Goal: Task Accomplishment & Management: Manage account settings

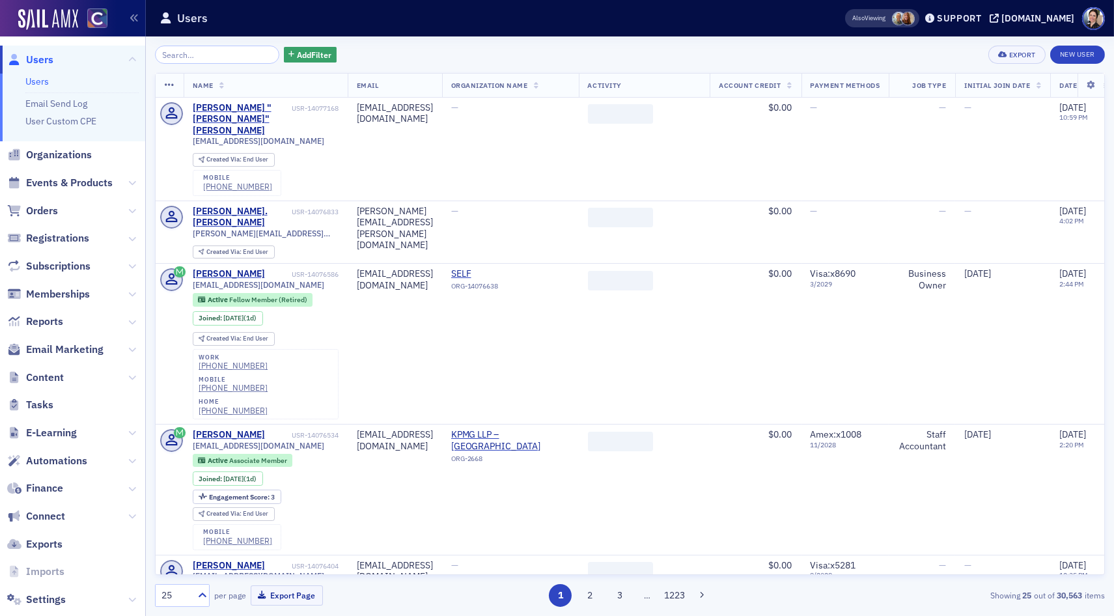
click at [203, 56] on input "search" at bounding box center [217, 55] width 124 height 18
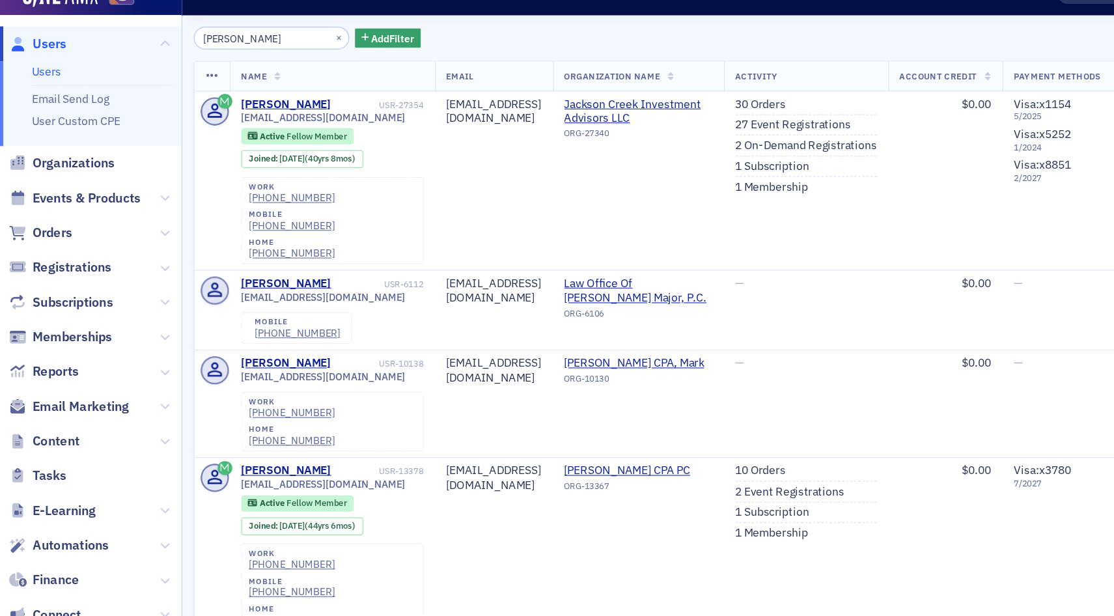
type input "[PERSON_NAME]"
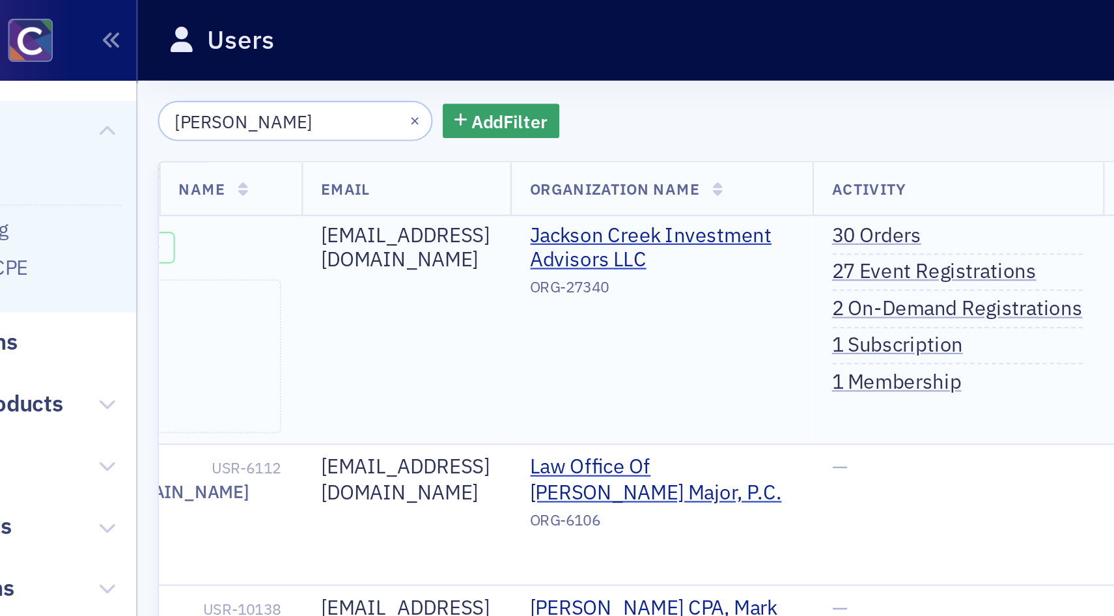
scroll to position [40, 204]
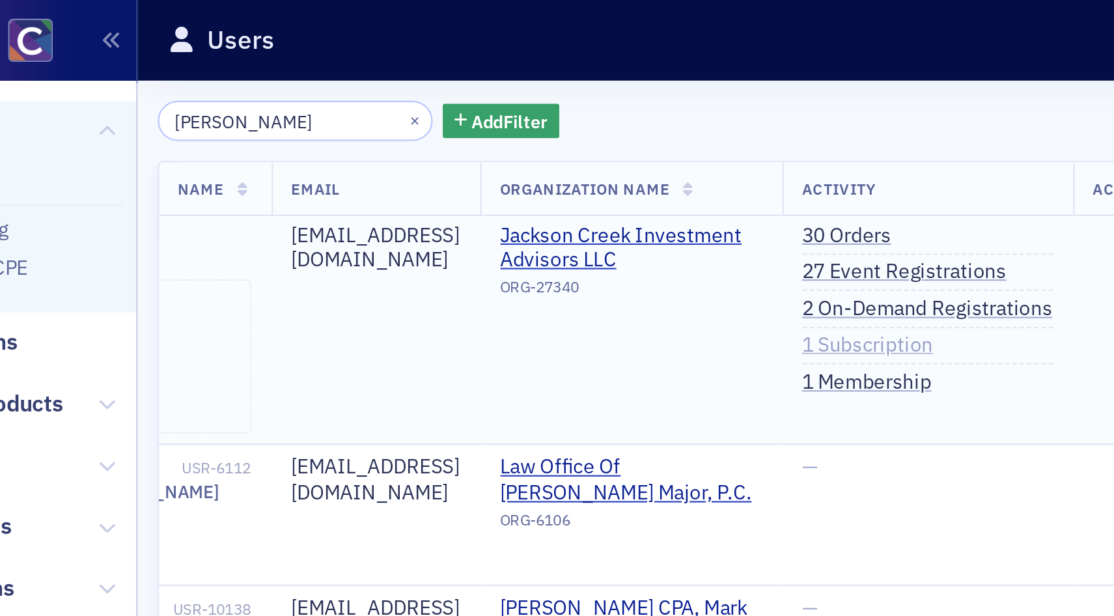
click at [475, 152] on link "1 Subscription" at bounding box center [476, 157] width 59 height 12
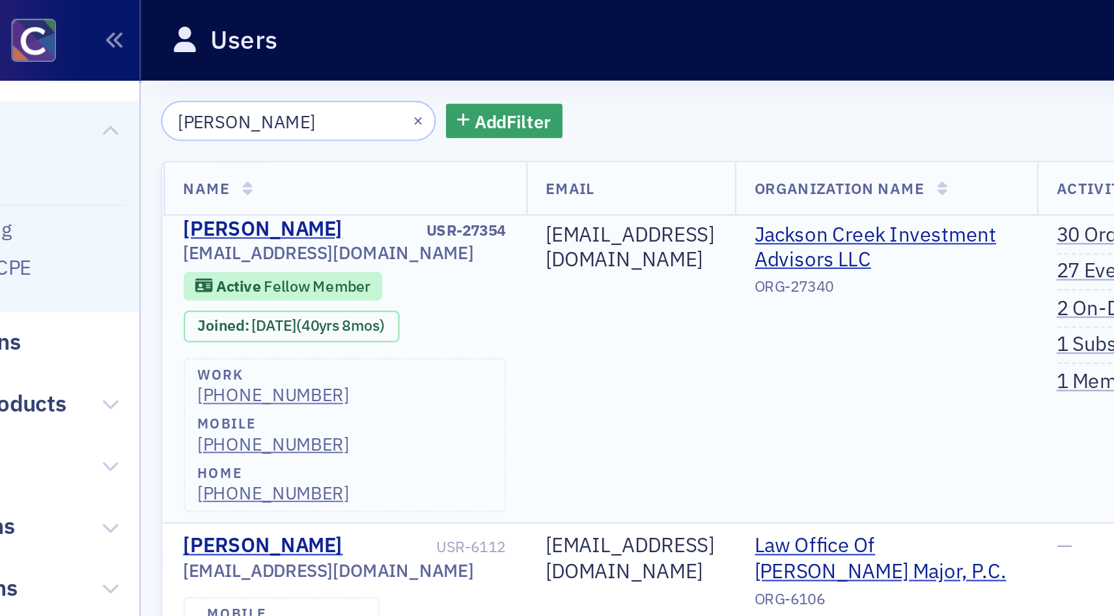
scroll to position [4, 0]
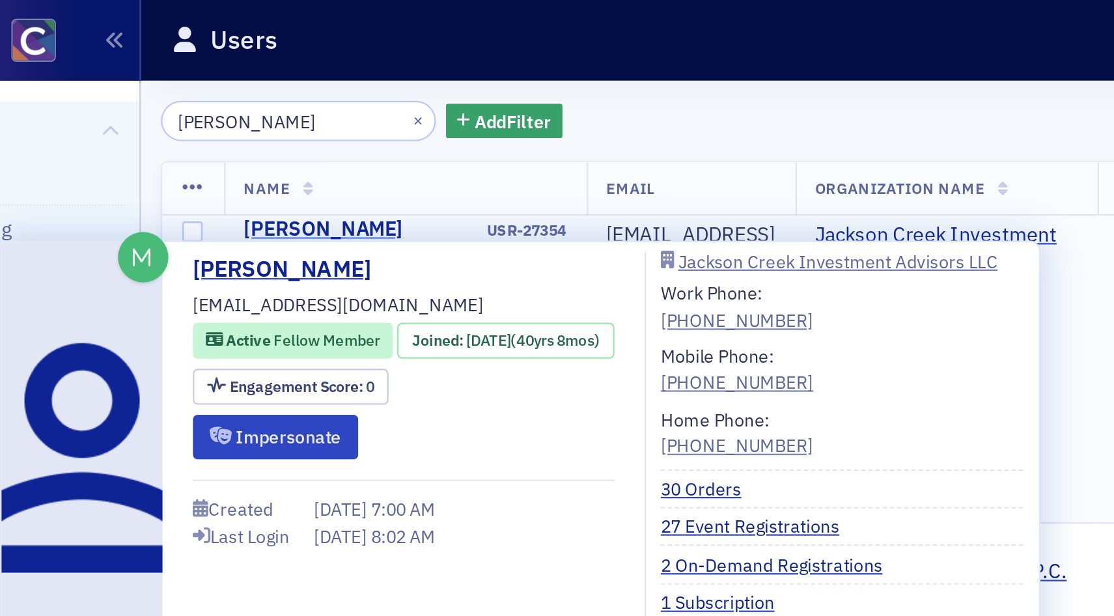
click at [235, 105] on div "[PERSON_NAME]" at bounding box center [229, 104] width 72 height 12
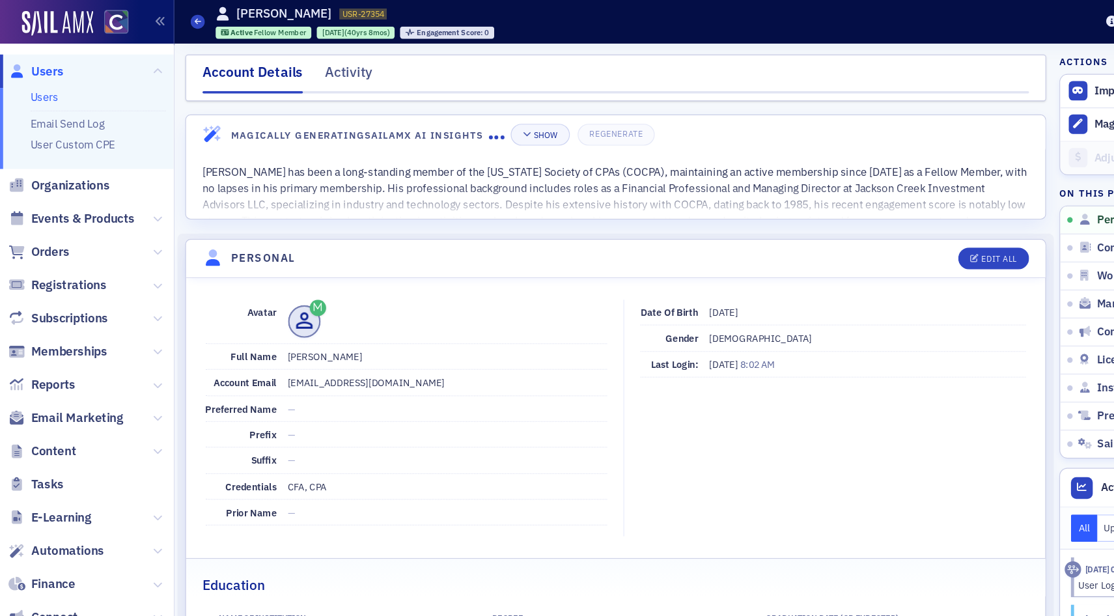
click at [36, 60] on span "Users" at bounding box center [39, 60] width 27 height 14
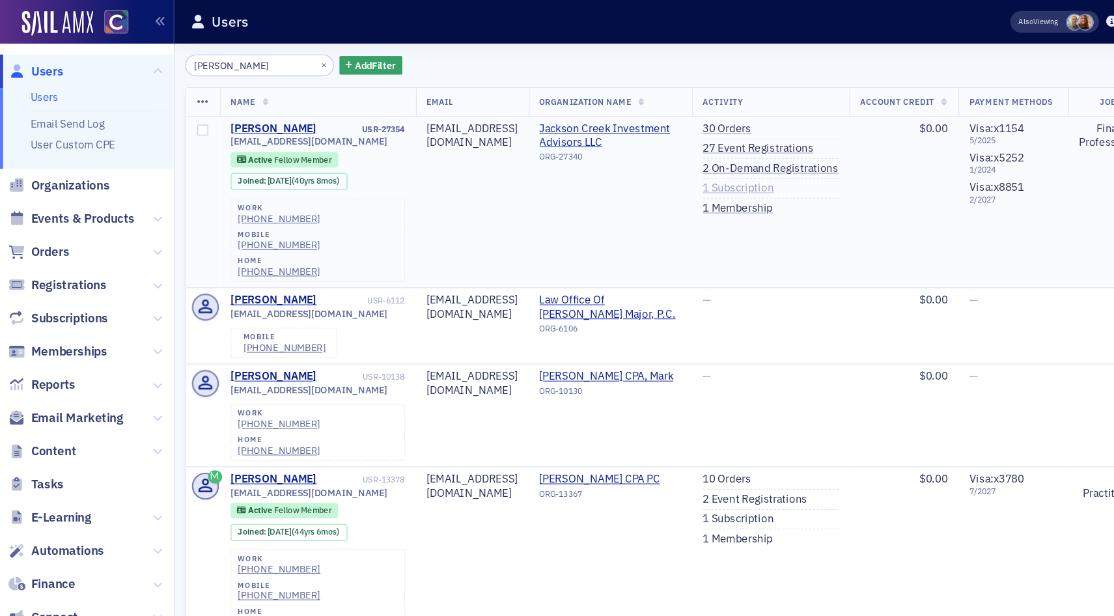
click at [647, 157] on link "1 Subscription" at bounding box center [617, 158] width 59 height 12
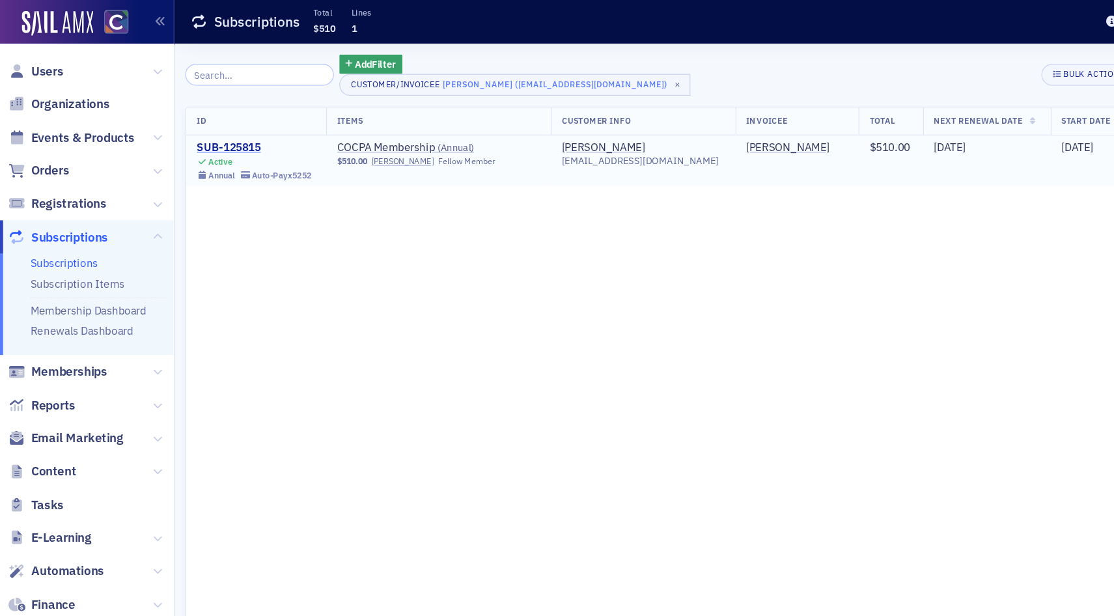
click at [191, 123] on div "SUB-125815" at bounding box center [213, 124] width 96 height 12
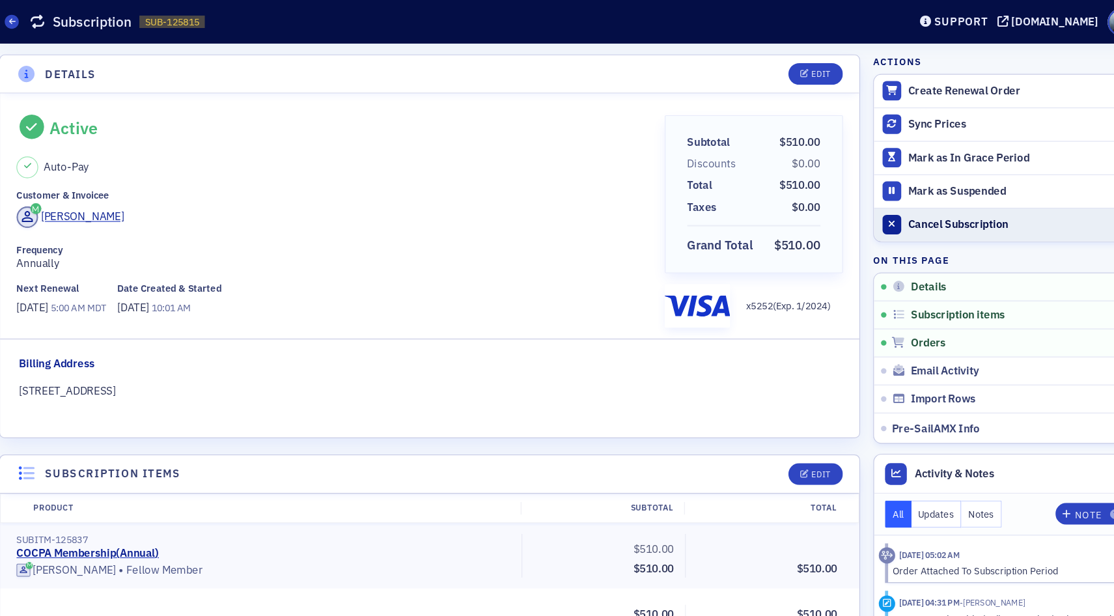
click at [954, 186] on div "Cancel Subscription" at bounding box center [1006, 188] width 182 height 12
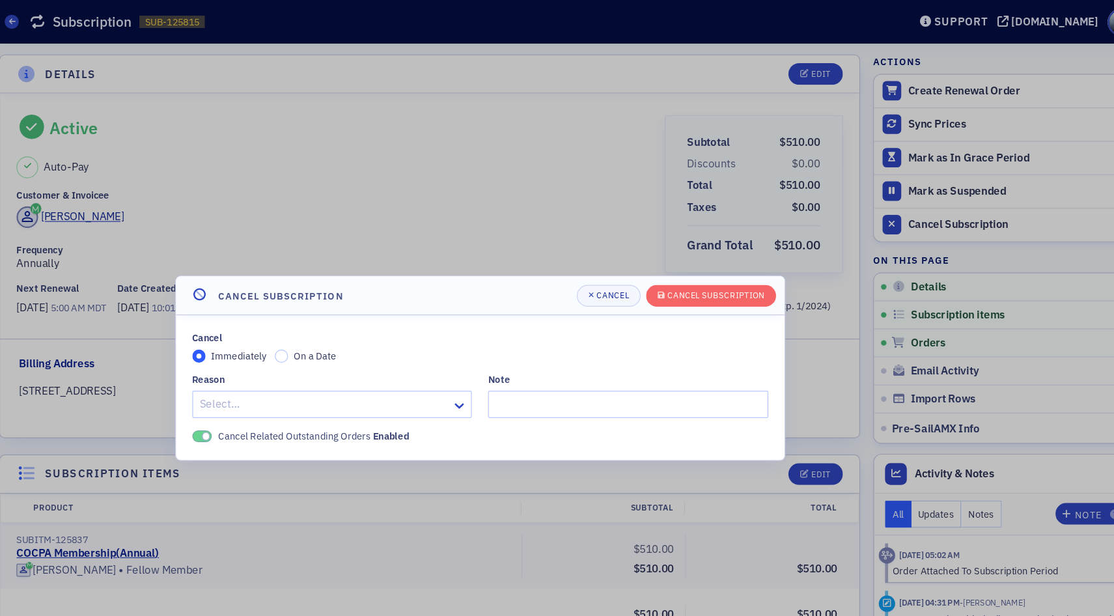
click at [416, 337] on div at bounding box center [427, 338] width 211 height 16
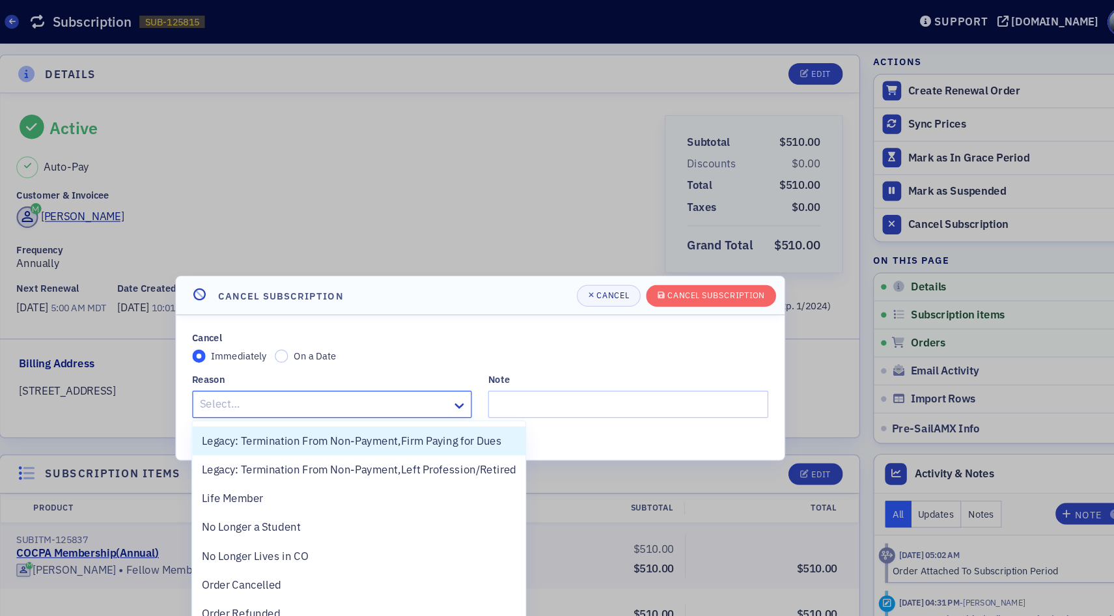
scroll to position [360, 0]
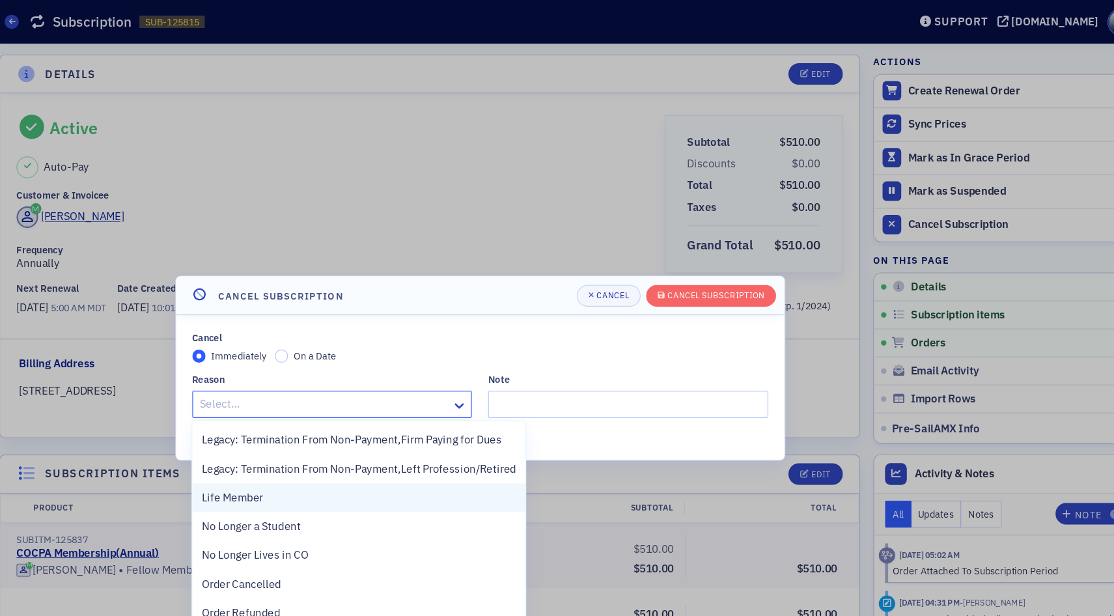
click at [363, 414] on span "Life Member" at bounding box center [349, 417] width 51 height 14
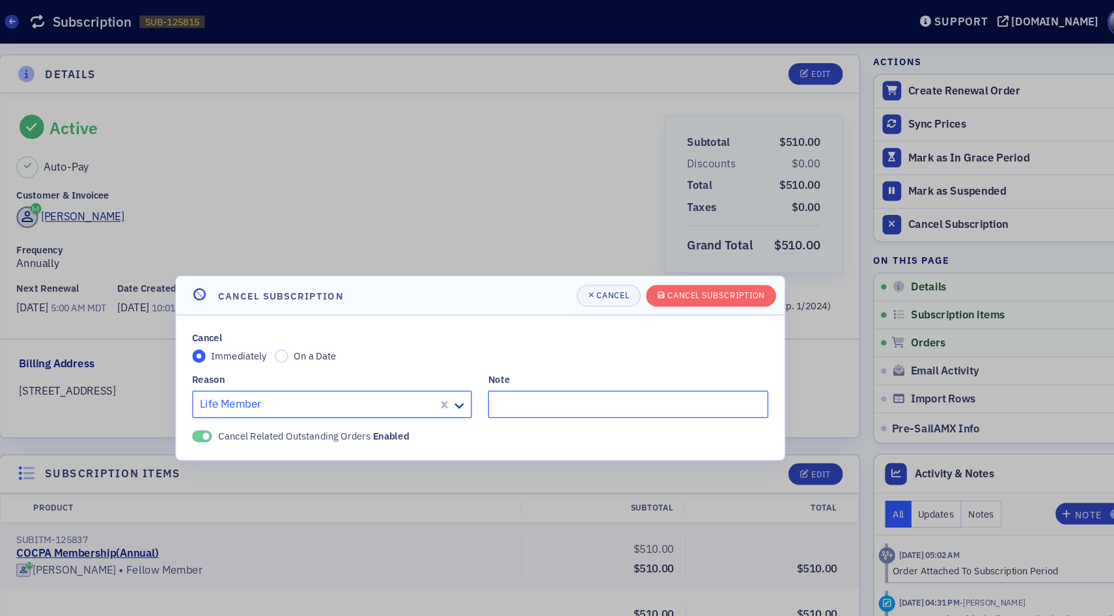
click at [606, 343] on input "Note" at bounding box center [681, 338] width 234 height 23
type input "G"
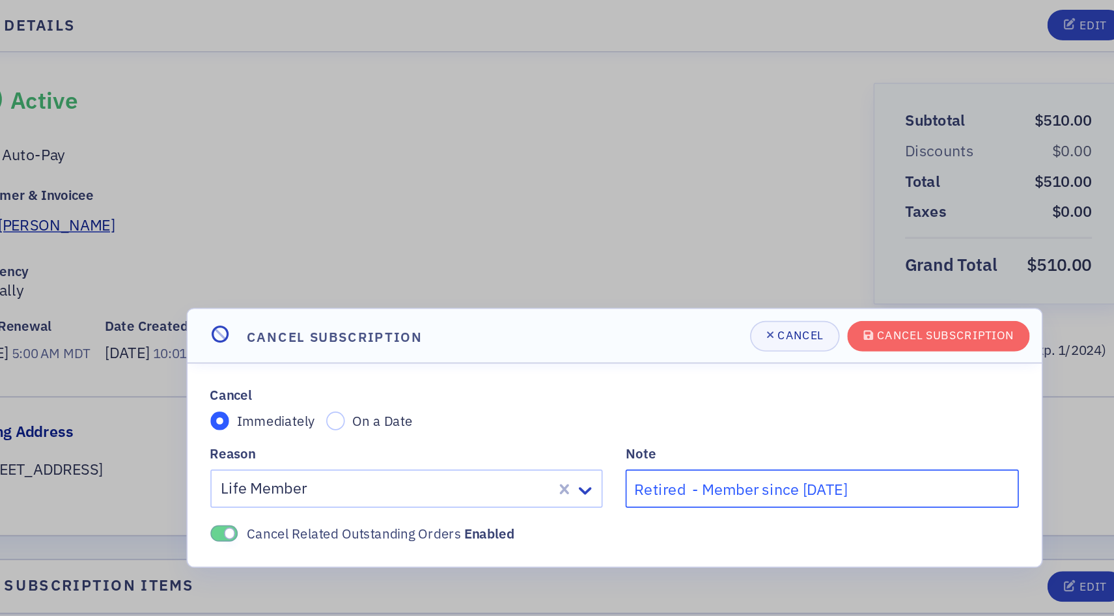
scroll to position [0, 0]
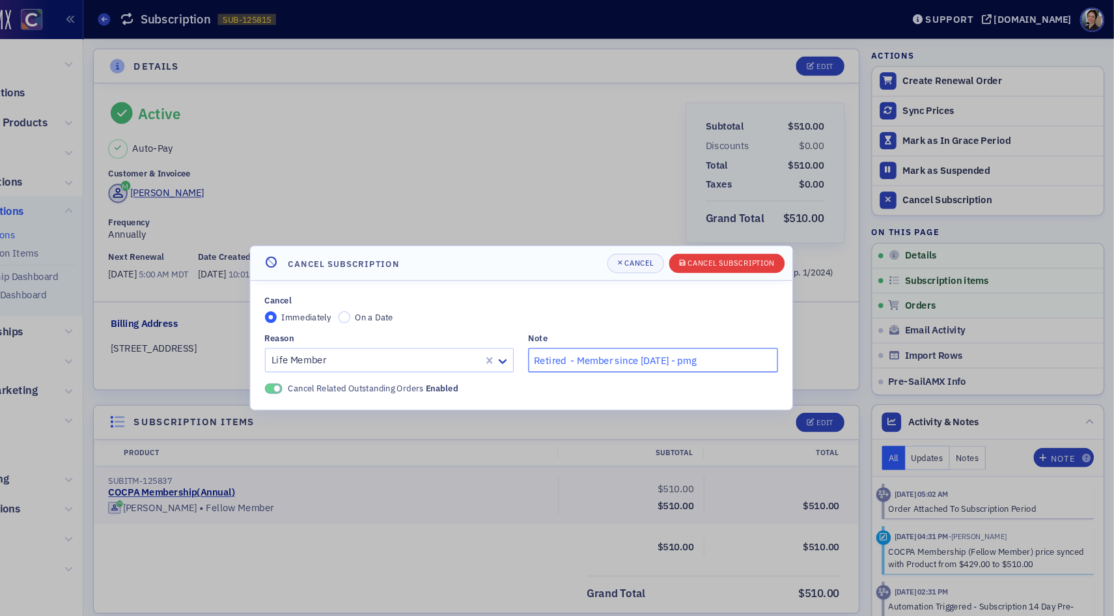
type input "Retired - Member since [DATE] - pmg"
click at [749, 247] on div "Cancel Subscription" at bounding box center [754, 246] width 81 height 7
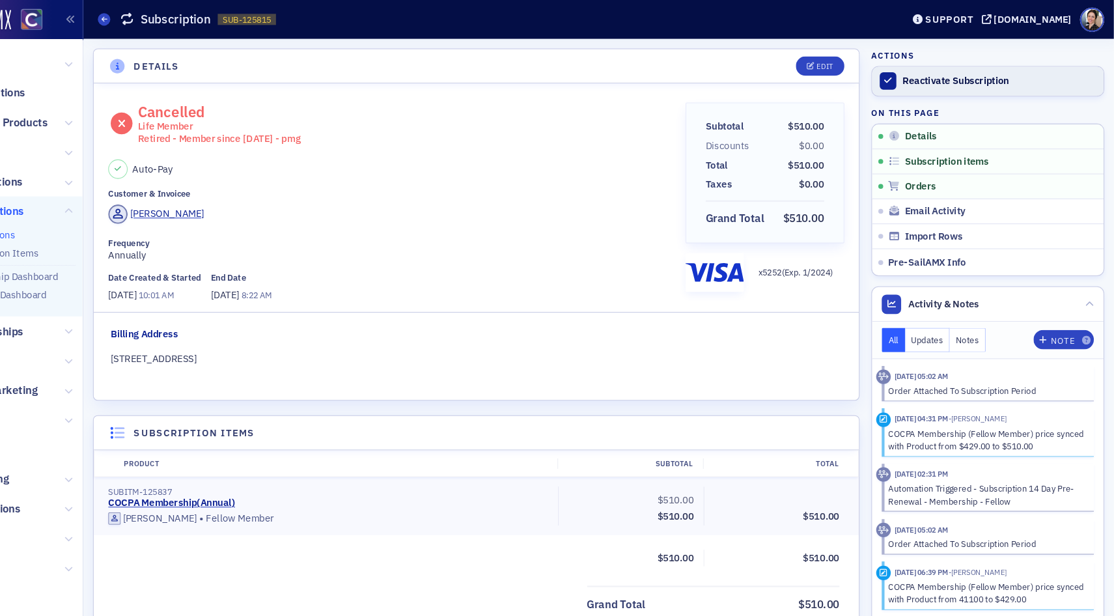
click at [972, 76] on div "Reactivate Subscription" at bounding box center [1006, 76] width 182 height 12
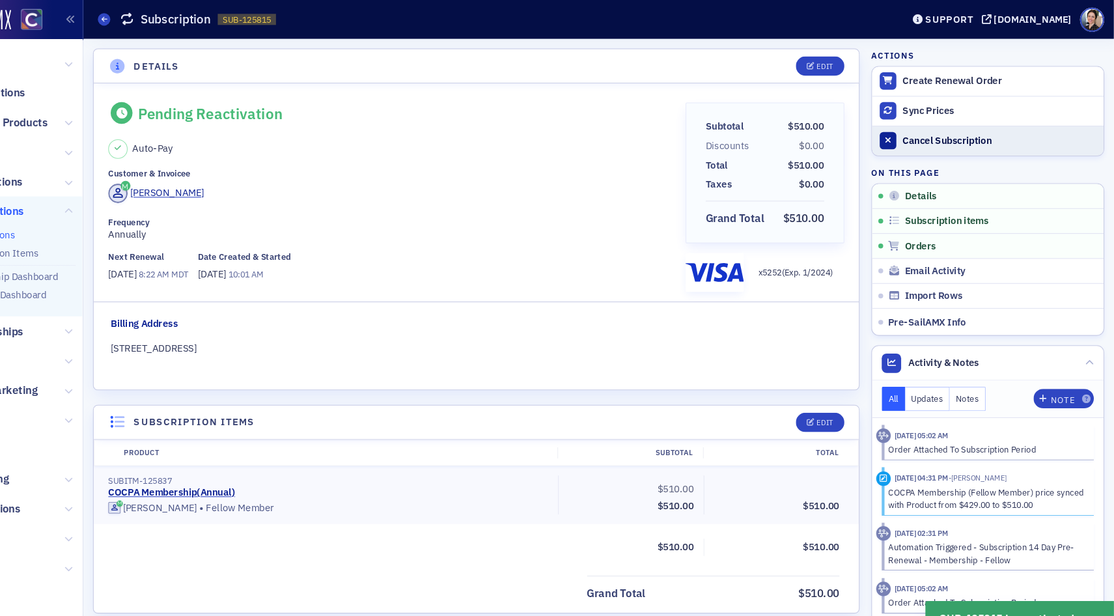
click at [966, 133] on div "Cancel Subscription" at bounding box center [1006, 132] width 182 height 12
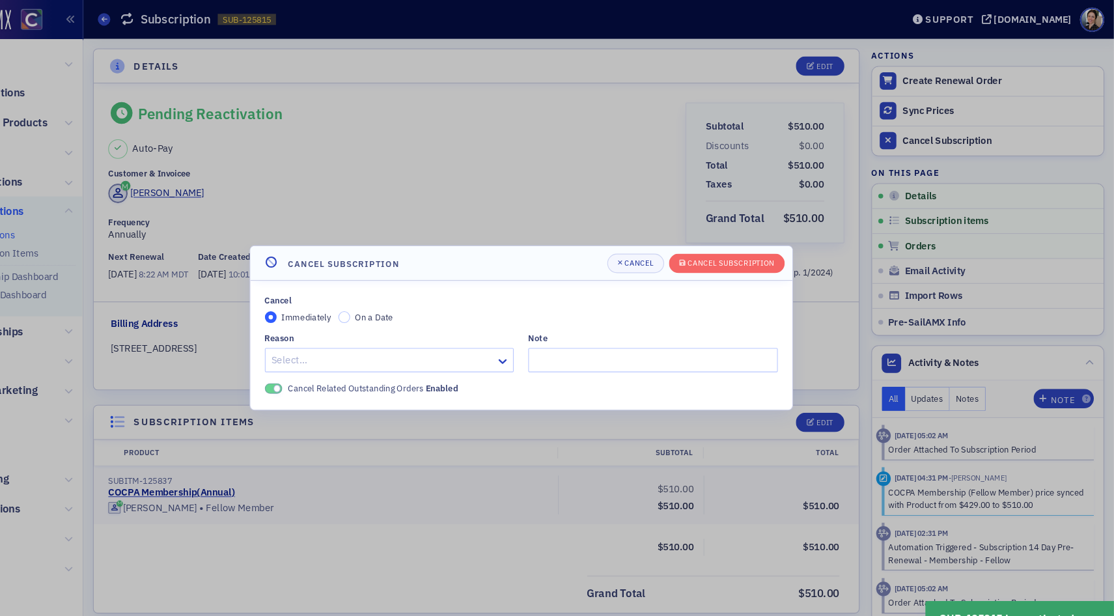
click at [410, 299] on span "On a Date" at bounding box center [419, 297] width 36 height 10
click at [397, 299] on input "On a Date" at bounding box center [391, 298] width 12 height 12
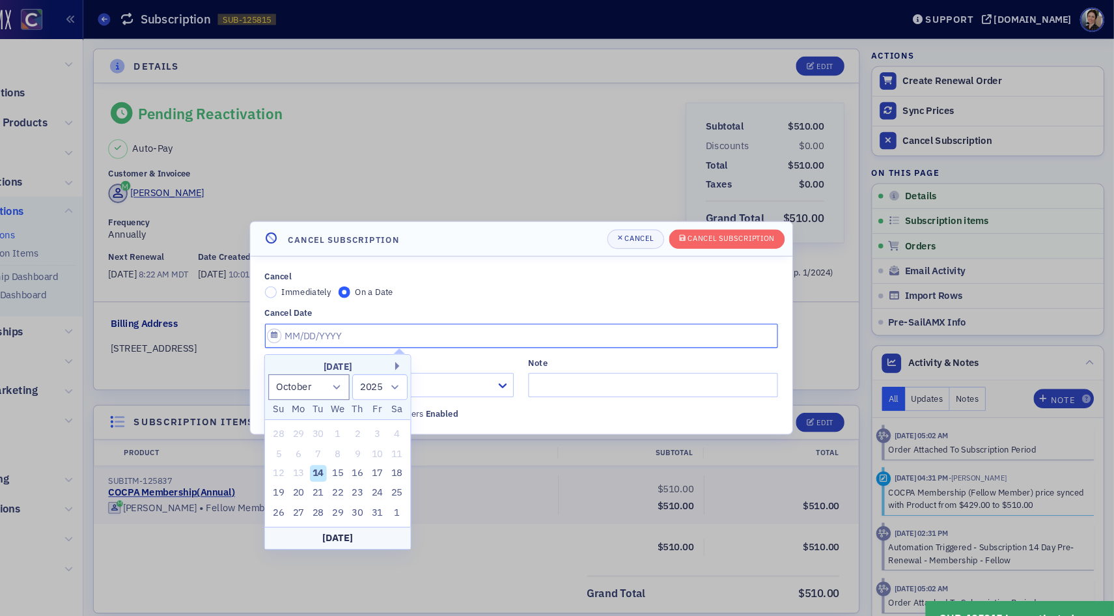
click at [361, 318] on input "Cancel Date" at bounding box center [557, 315] width 482 height 23
click at [439, 342] on button "Next Month" at bounding box center [443, 344] width 8 height 8
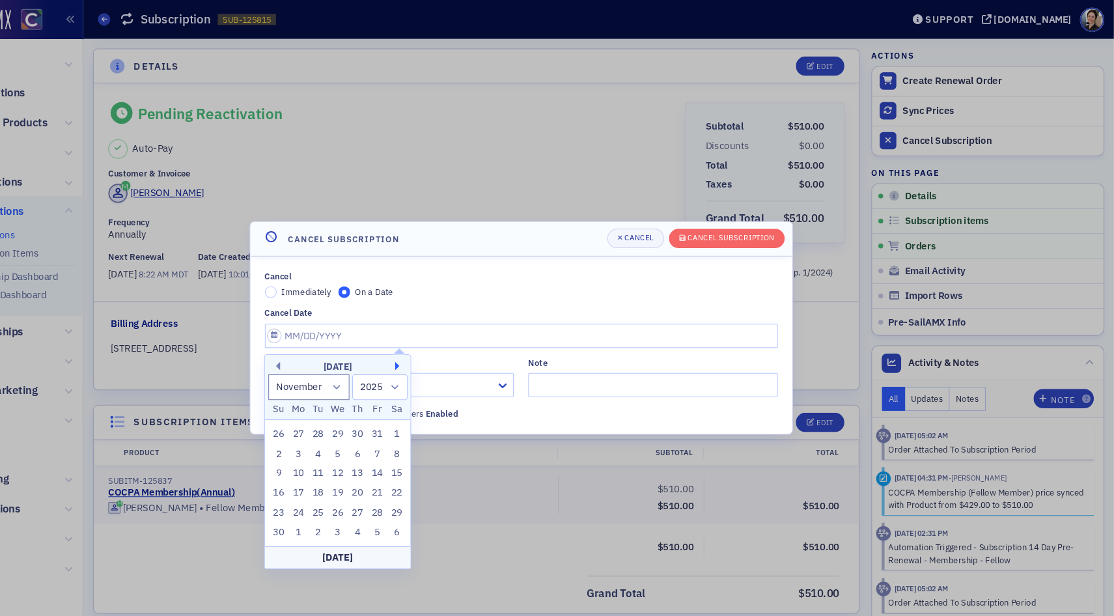
click at [439, 342] on button "Next Month" at bounding box center [443, 344] width 8 height 8
select select "0"
select select "2026"
click at [439, 342] on button "Next Month" at bounding box center [443, 344] width 8 height 8
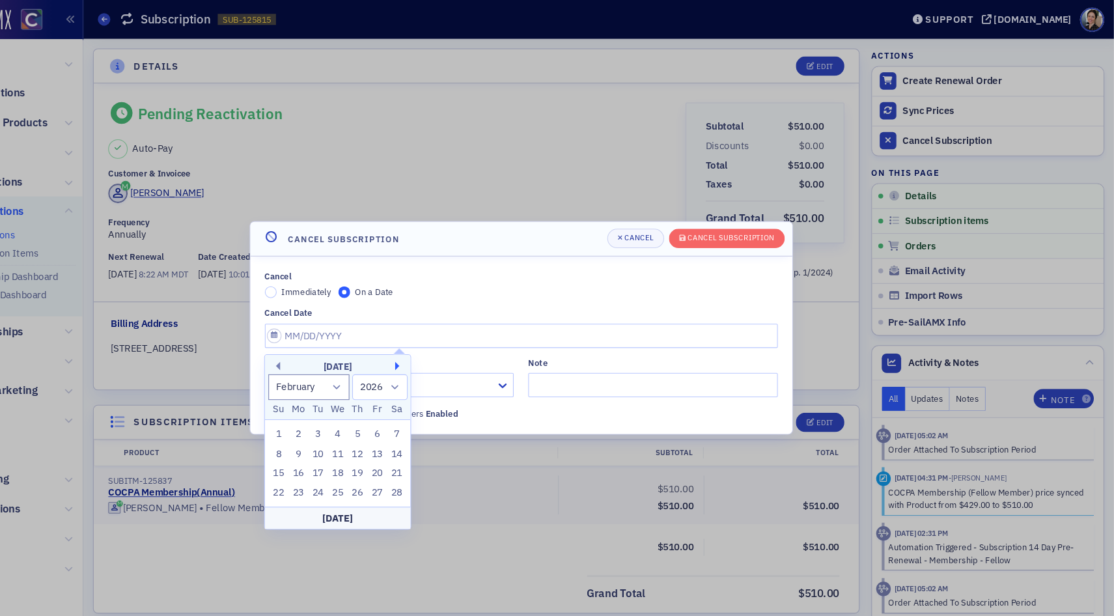
click at [439, 342] on button "Next Month" at bounding box center [443, 344] width 8 height 8
select select "4"
click at [421, 407] on div "1" at bounding box center [422, 408] width 16 height 16
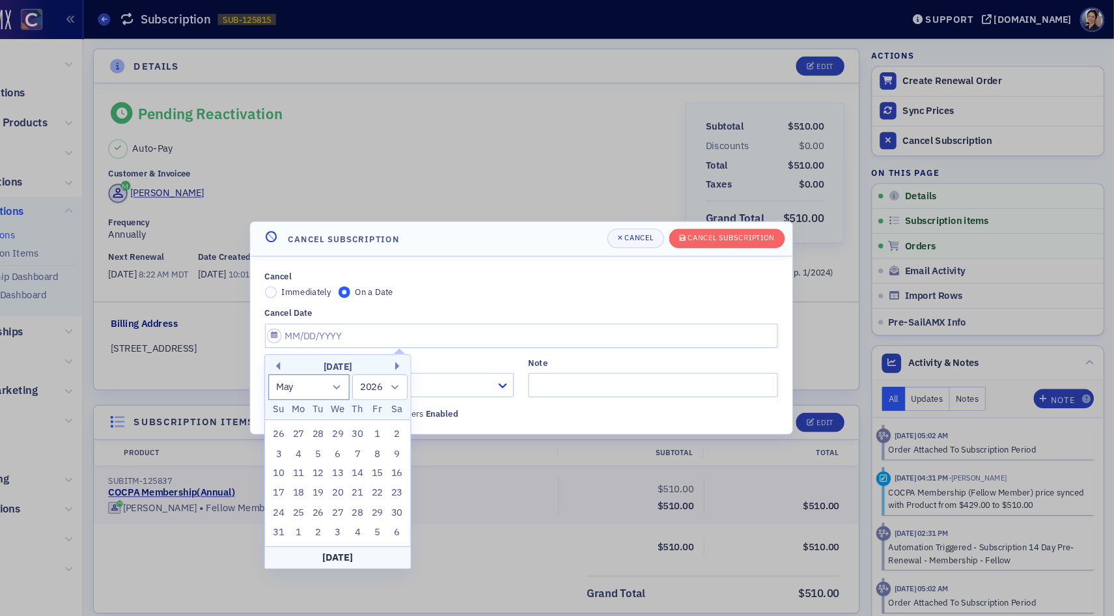
type input "[DATE]"
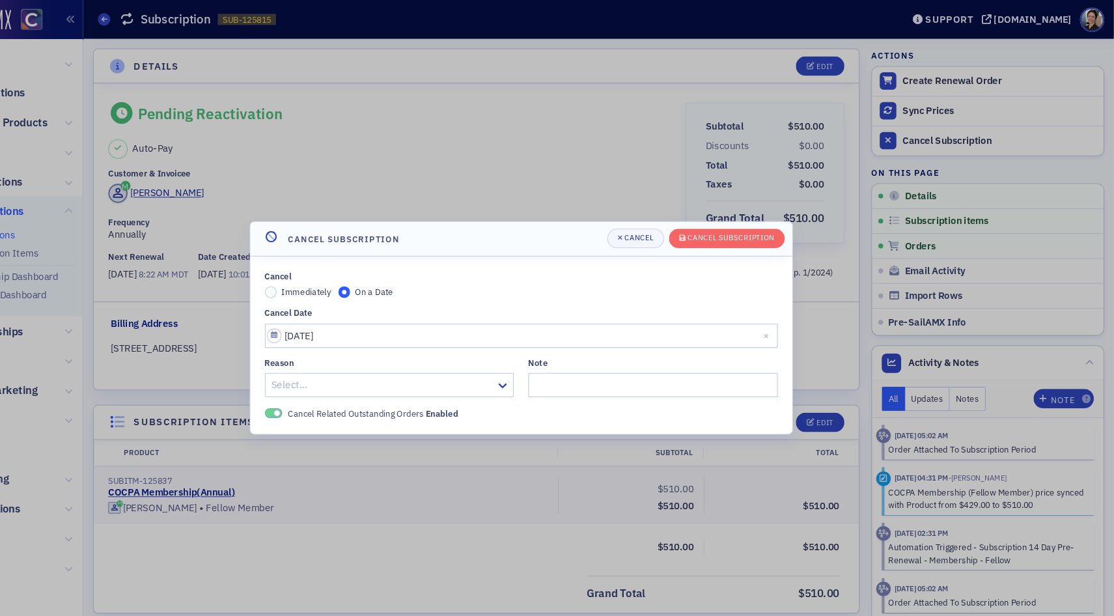
click at [377, 360] on div at bounding box center [427, 362] width 211 height 16
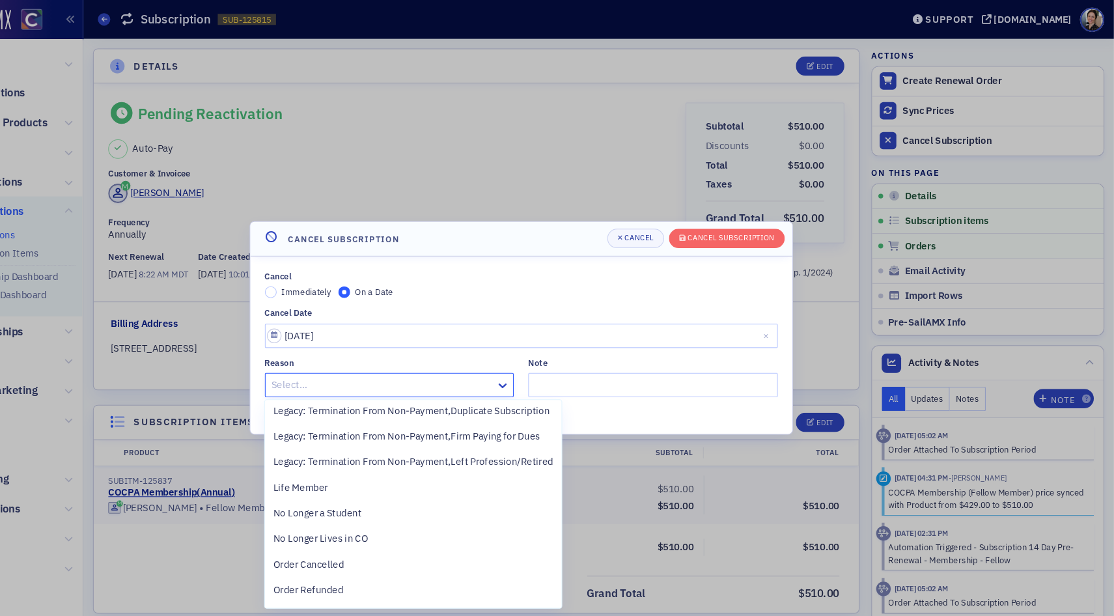
scroll to position [340, 0]
click at [364, 462] on span "Life Member" at bounding box center [349, 460] width 51 height 14
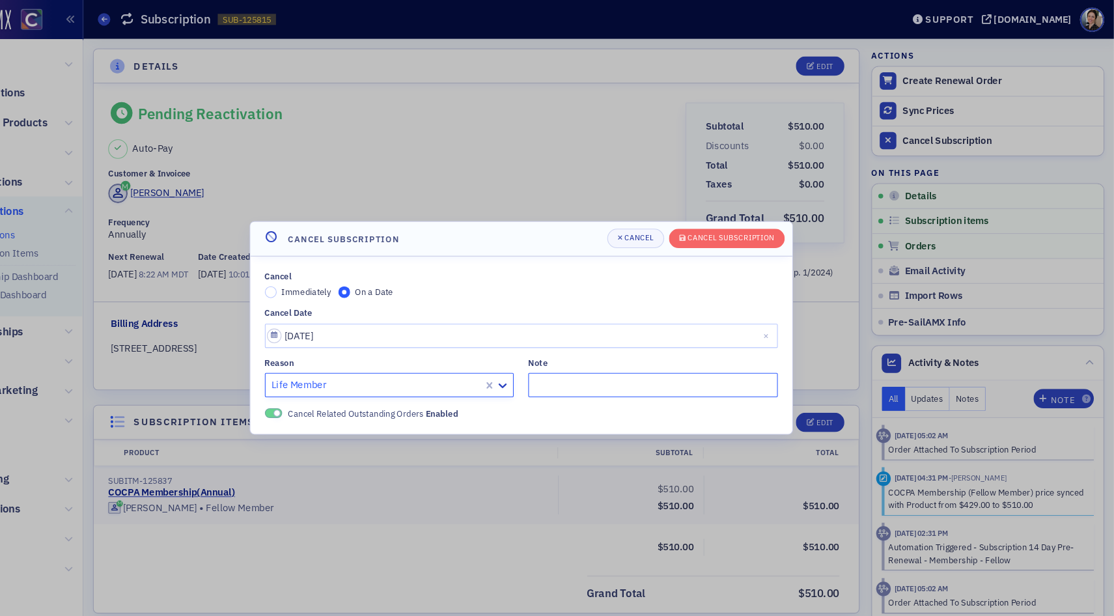
click at [613, 360] on input "Note" at bounding box center [681, 361] width 234 height 23
type input "F"
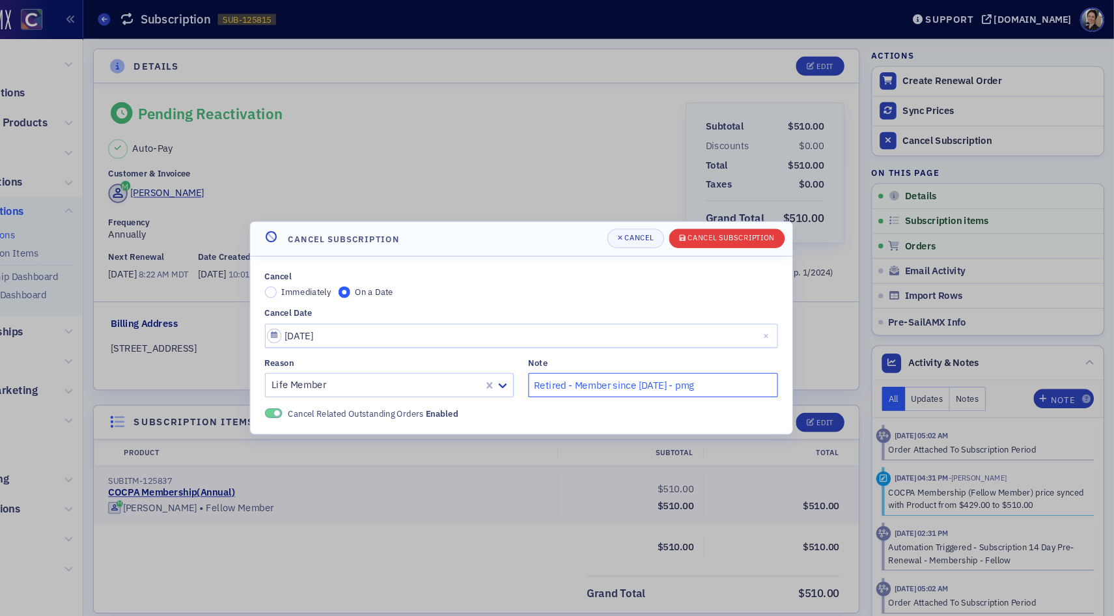
type input "Retired - Member since [DATE] - pmg"
click at [745, 224] on div "Cancel Subscription" at bounding box center [754, 223] width 81 height 7
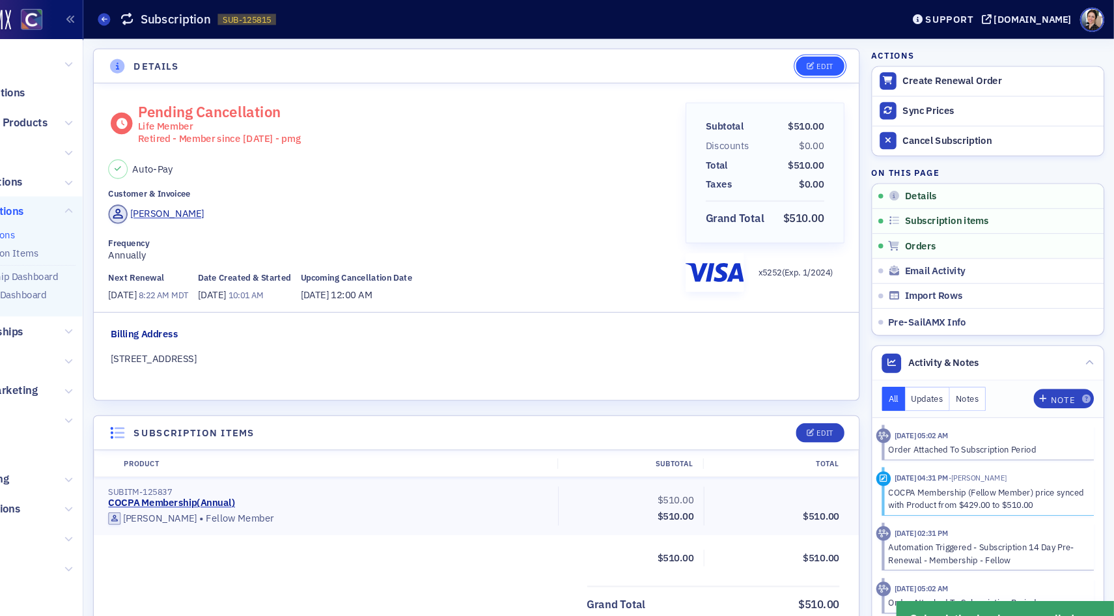
click at [837, 61] on div "Edit" at bounding box center [842, 62] width 16 height 7
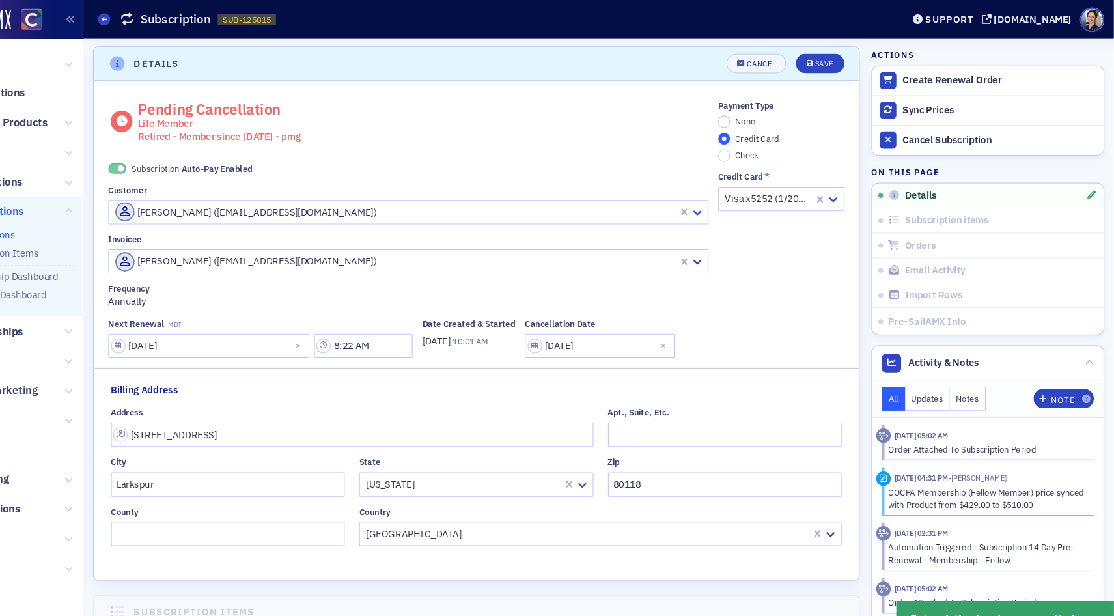
click at [172, 158] on span at bounding box center [177, 159] width 17 height 10
click at [748, 115] on input "None" at bounding box center [748, 115] width 12 height 12
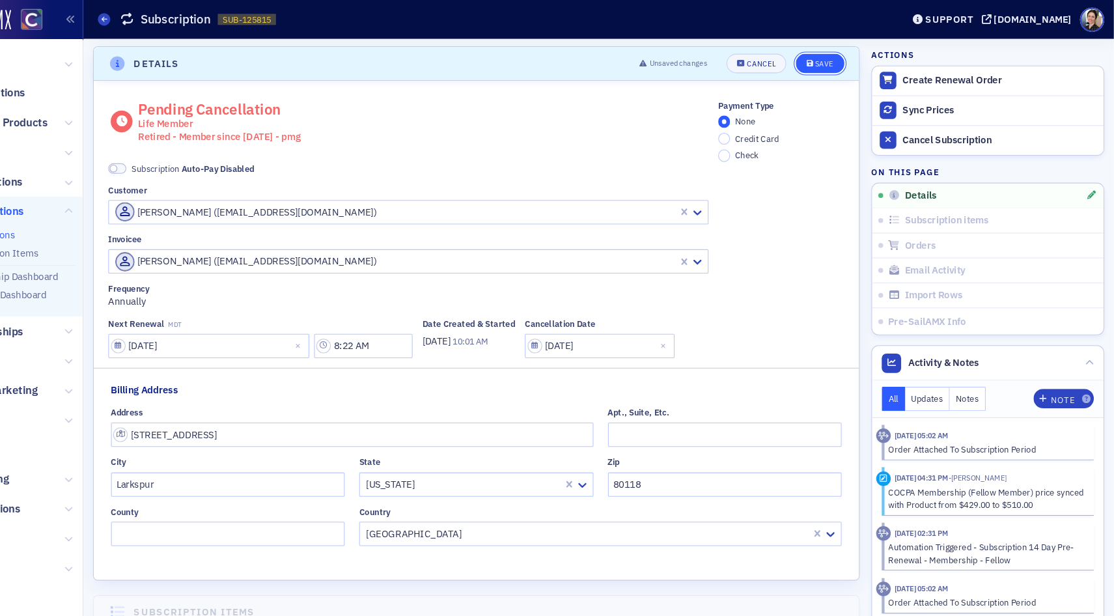
click at [839, 59] on div "Save" at bounding box center [842, 60] width 18 height 7
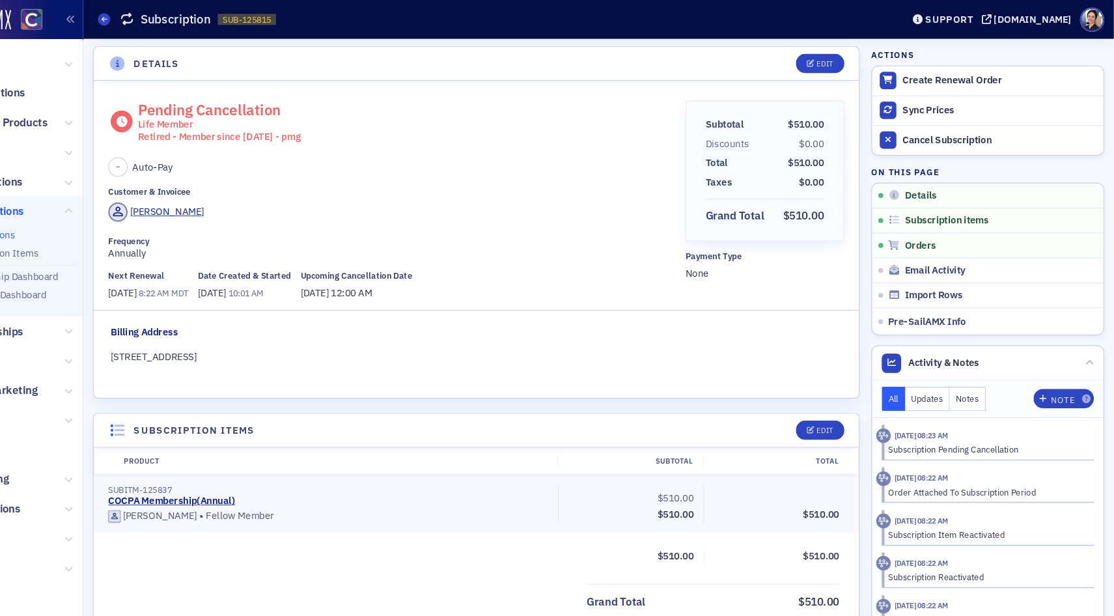
scroll to position [0, 0]
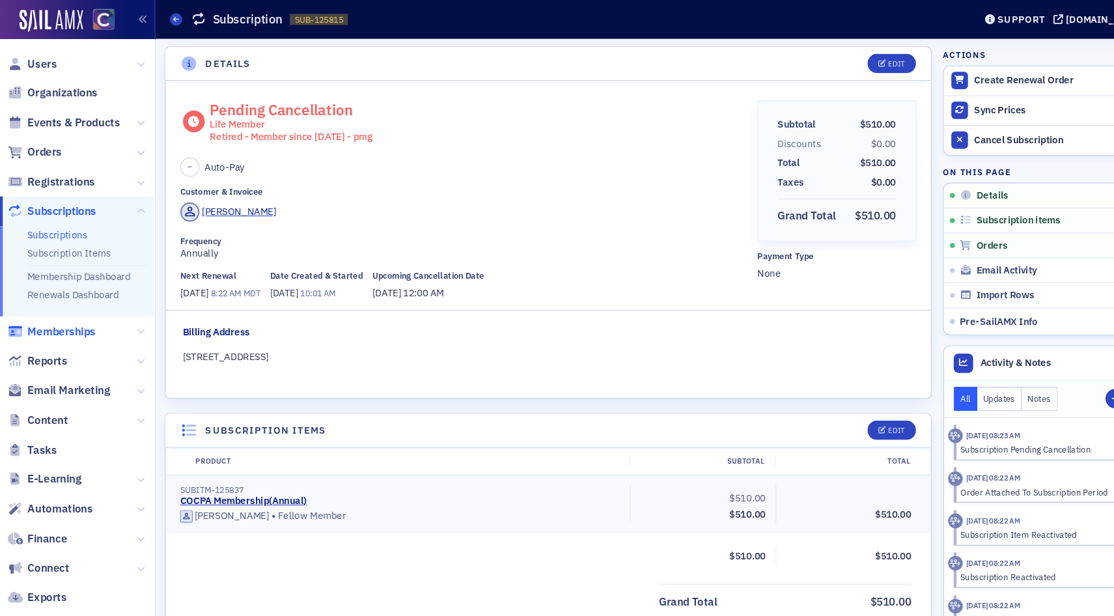
click at [53, 312] on span "Memberships" at bounding box center [58, 311] width 64 height 14
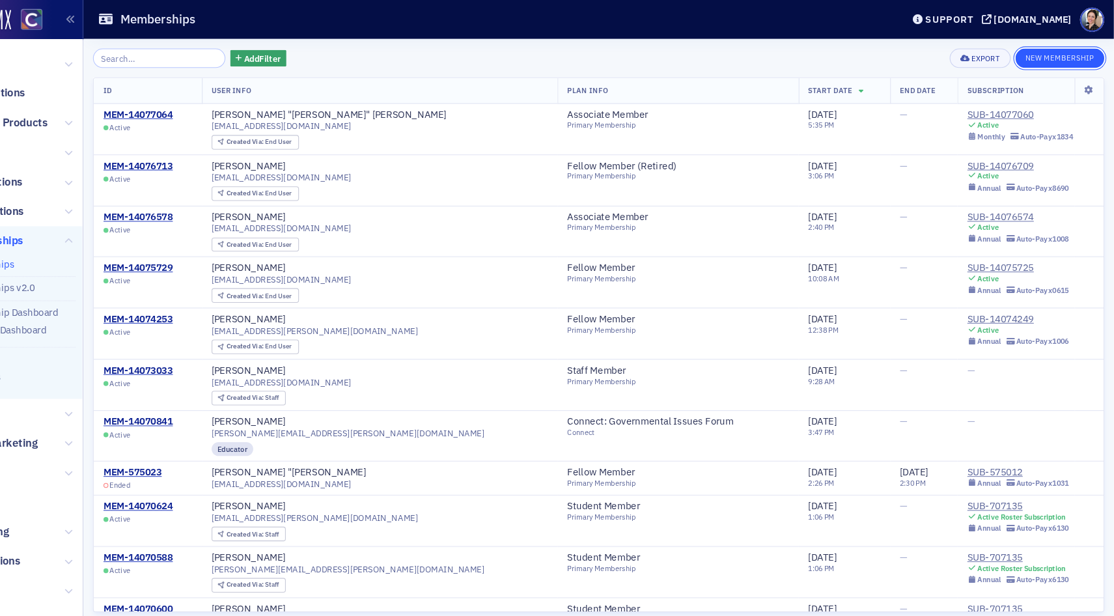
click at [1059, 56] on button "New Membership" at bounding box center [1062, 55] width 83 height 18
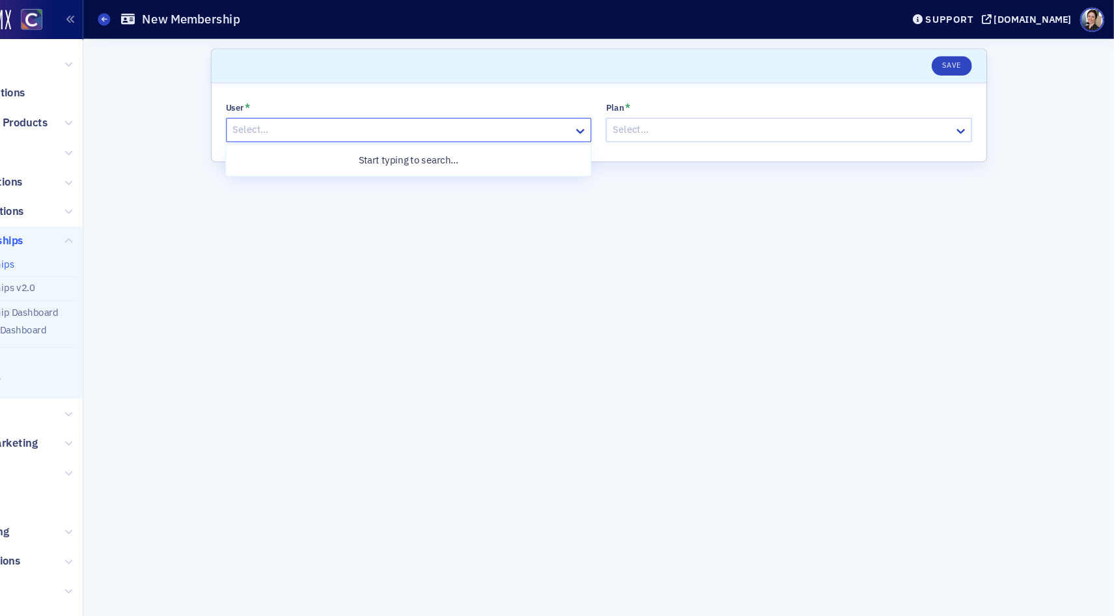
click at [396, 118] on div at bounding box center [445, 122] width 320 height 16
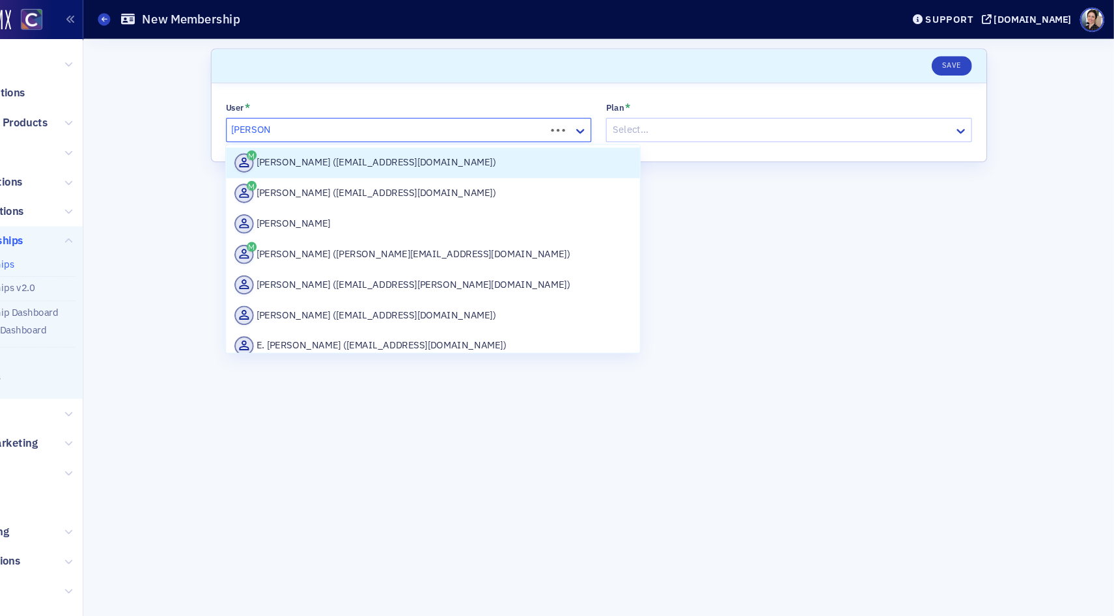
type input "[PERSON_NAME]"
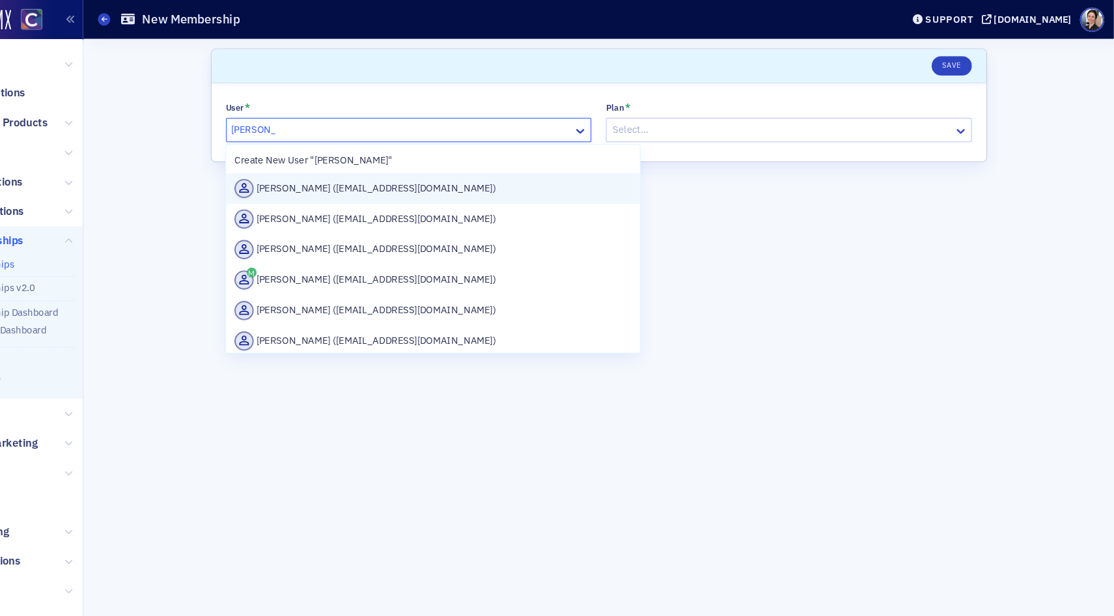
click at [390, 174] on div "[PERSON_NAME] ([EMAIL_ADDRESS][DOMAIN_NAME])" at bounding box center [474, 177] width 373 height 18
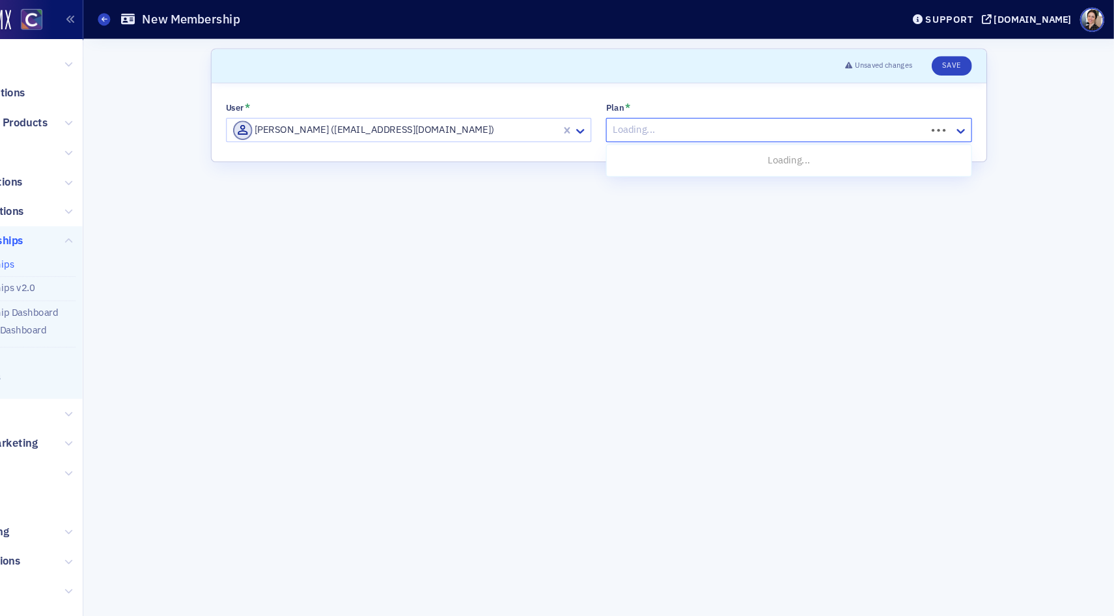
click at [718, 123] on div at bounding box center [789, 122] width 294 height 16
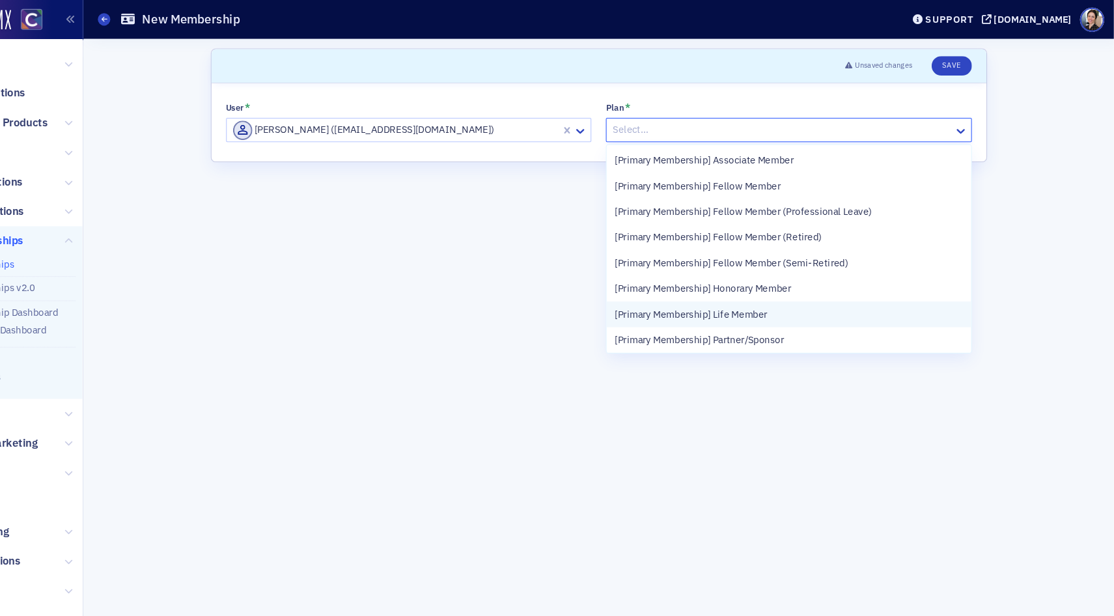
click at [703, 296] on span "[Primary Membership] Life Member" at bounding box center [716, 295] width 143 height 14
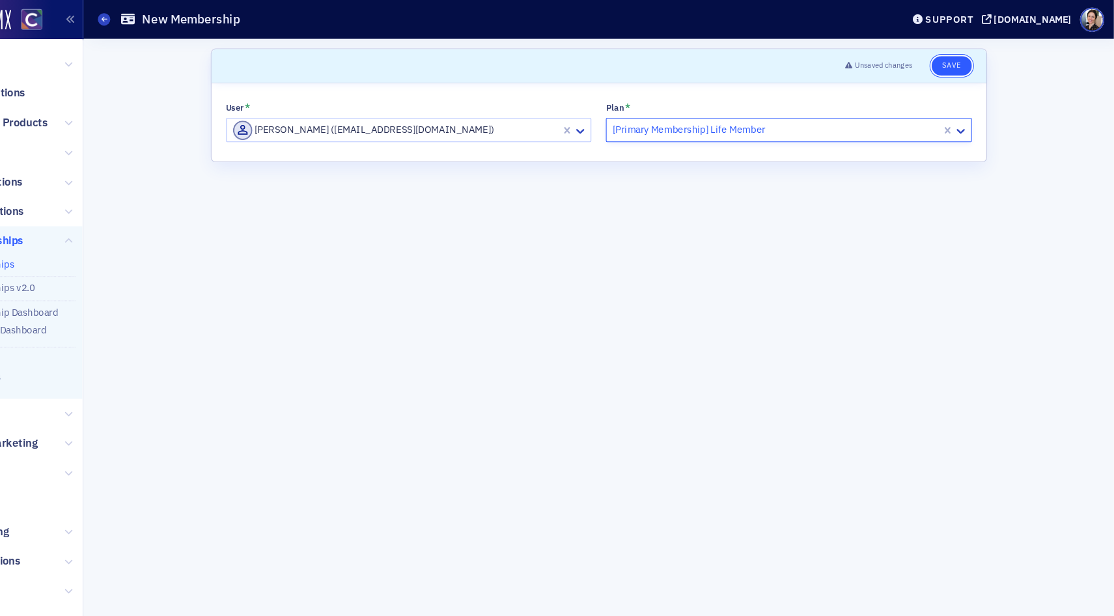
click at [963, 63] on button "Save" at bounding box center [961, 62] width 37 height 18
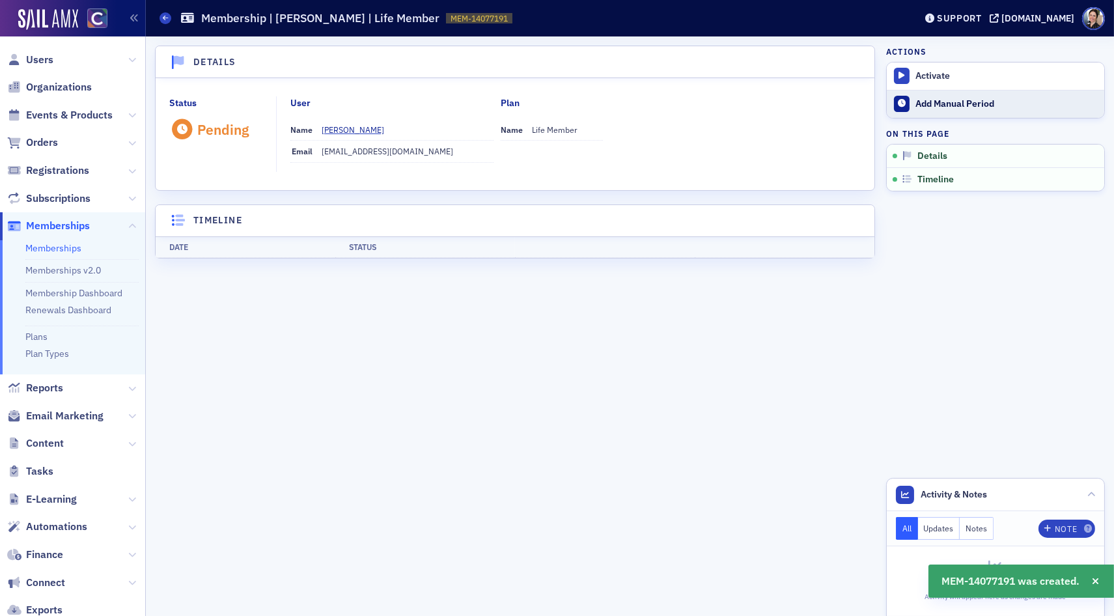
click at [941, 105] on div "Add Manual Period" at bounding box center [1006, 104] width 182 height 12
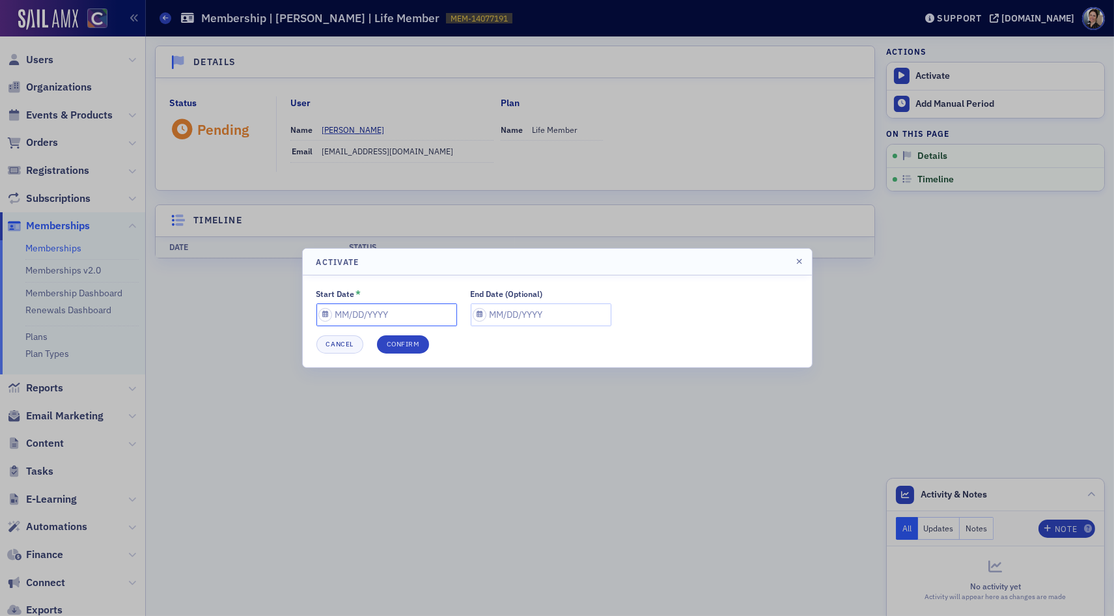
select select "9"
select select "2025"
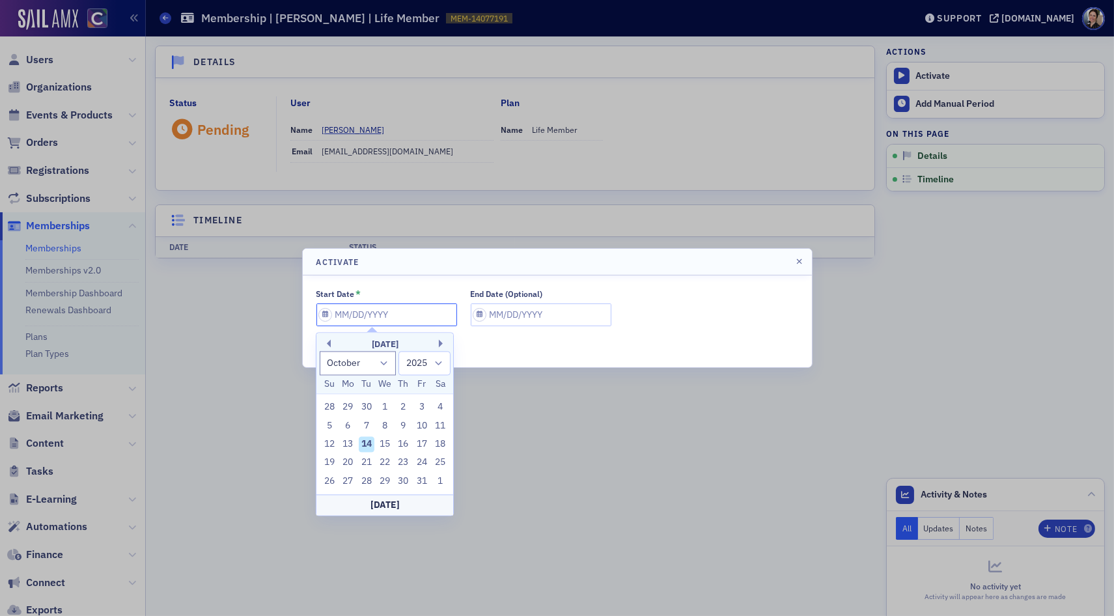
click at [383, 314] on input "Start Date *" at bounding box center [386, 314] width 141 height 23
click at [438, 343] on div "[DATE]" at bounding box center [384, 344] width 137 height 13
click at [442, 342] on button "Next Month" at bounding box center [443, 343] width 8 height 8
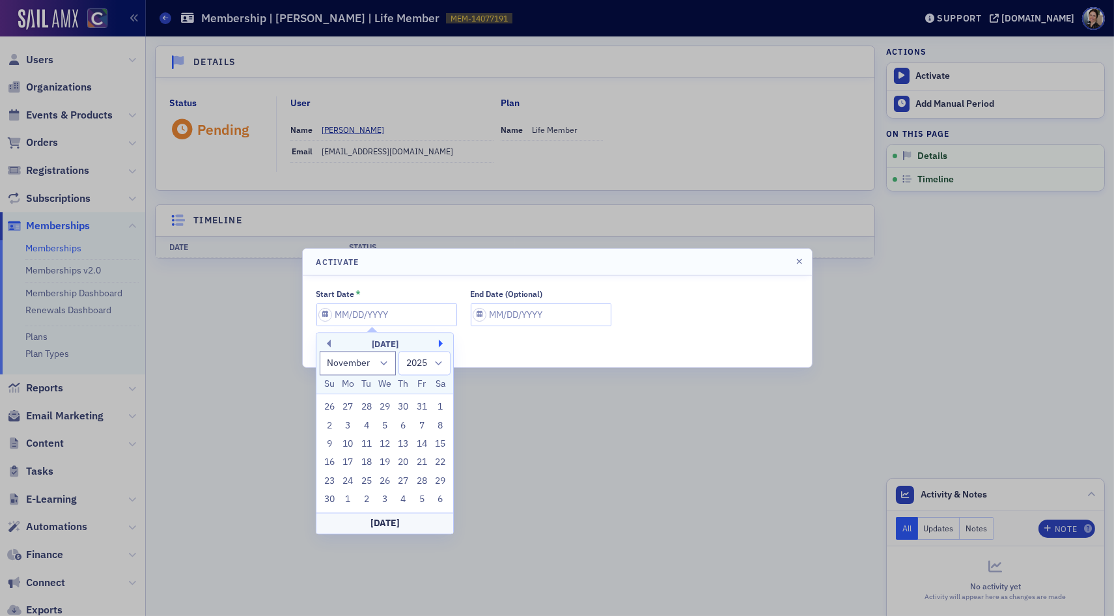
click at [442, 342] on button "Next Month" at bounding box center [443, 343] width 8 height 8
select select "0"
select select "2026"
click at [442, 342] on button "Next Month" at bounding box center [443, 343] width 8 height 8
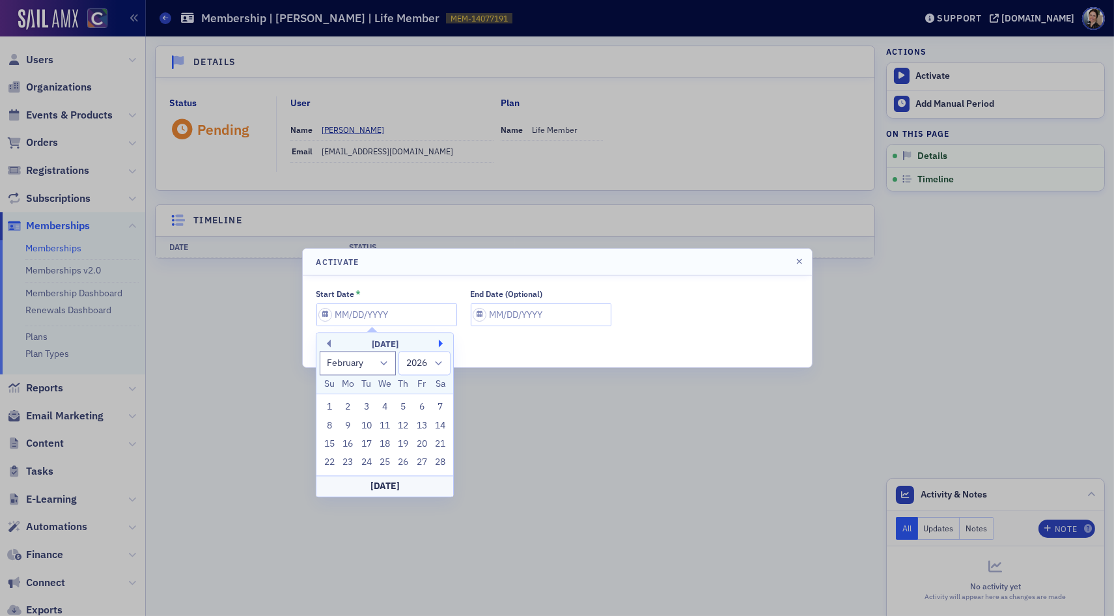
click at [442, 342] on button "Next Month" at bounding box center [443, 343] width 8 height 8
click at [439, 342] on button "Next Month" at bounding box center [443, 343] width 8 height 8
select select "4"
click at [424, 410] on div "1" at bounding box center [422, 408] width 16 height 16
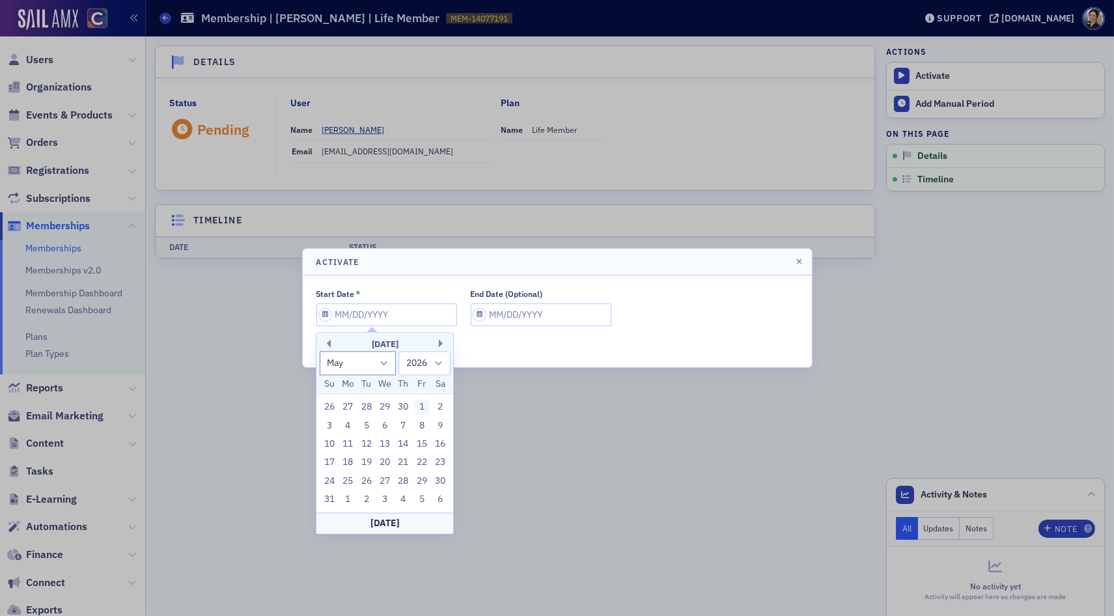
type input "[DATE]"
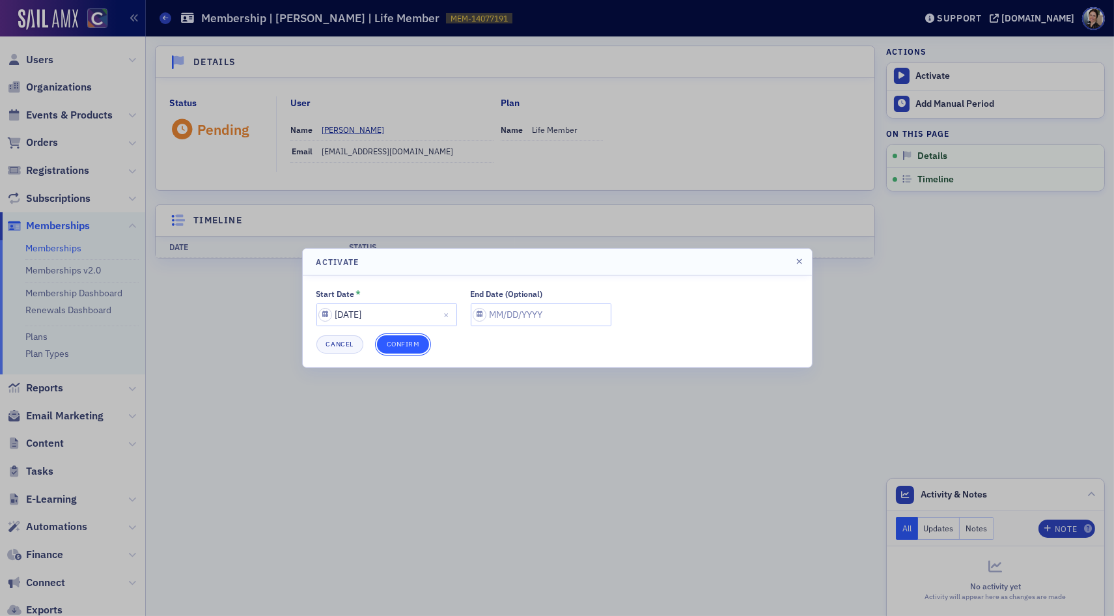
click at [411, 340] on button "Confirm" at bounding box center [403, 344] width 53 height 18
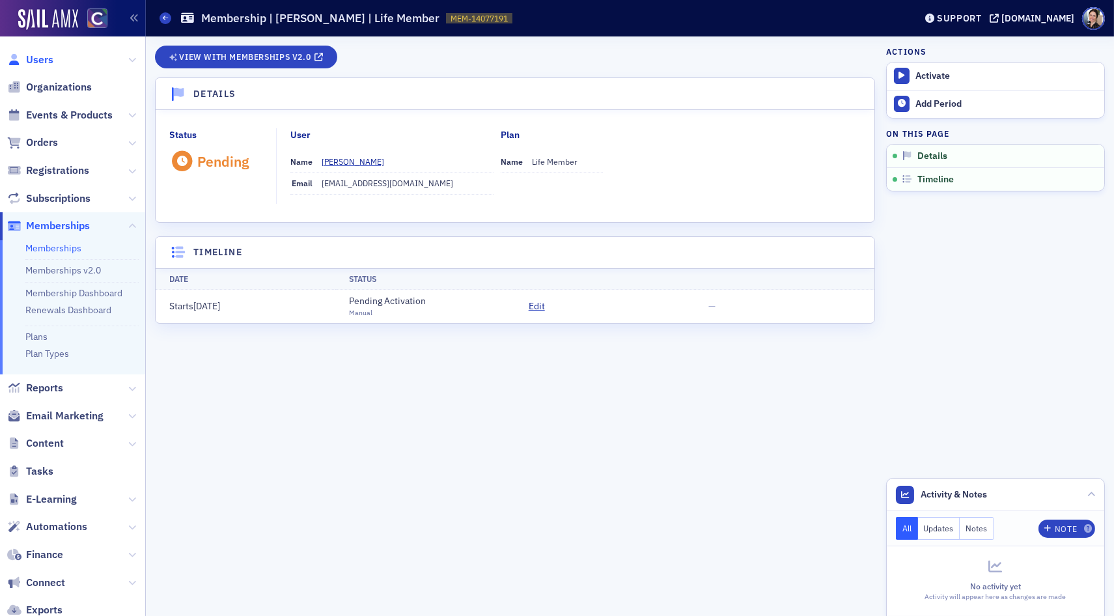
click at [46, 60] on span "Users" at bounding box center [39, 60] width 27 height 14
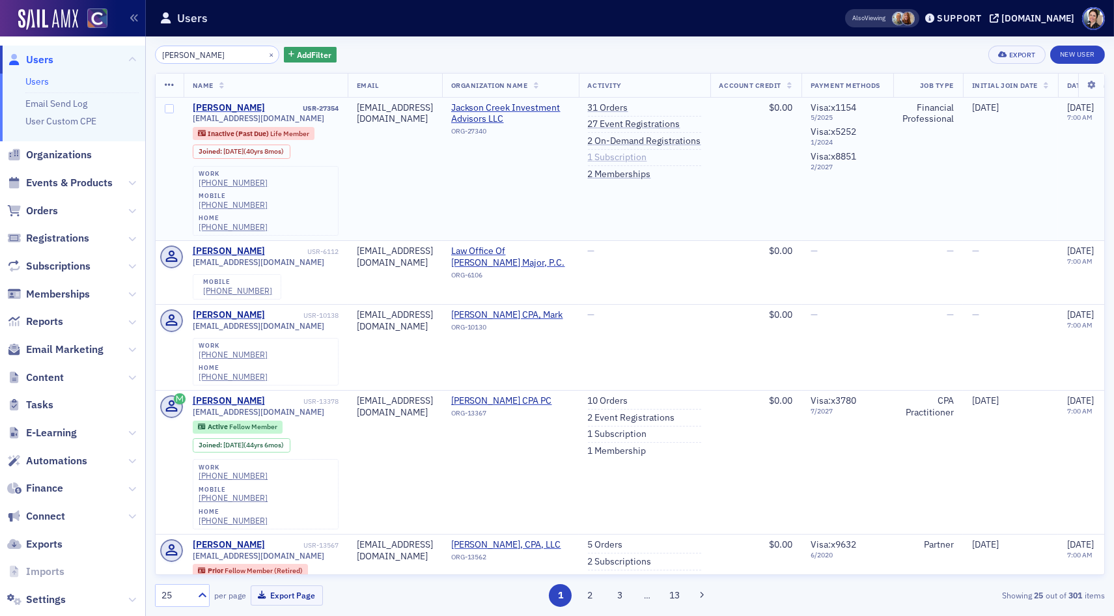
click at [647, 160] on link "1 Subscription" at bounding box center [617, 158] width 59 height 12
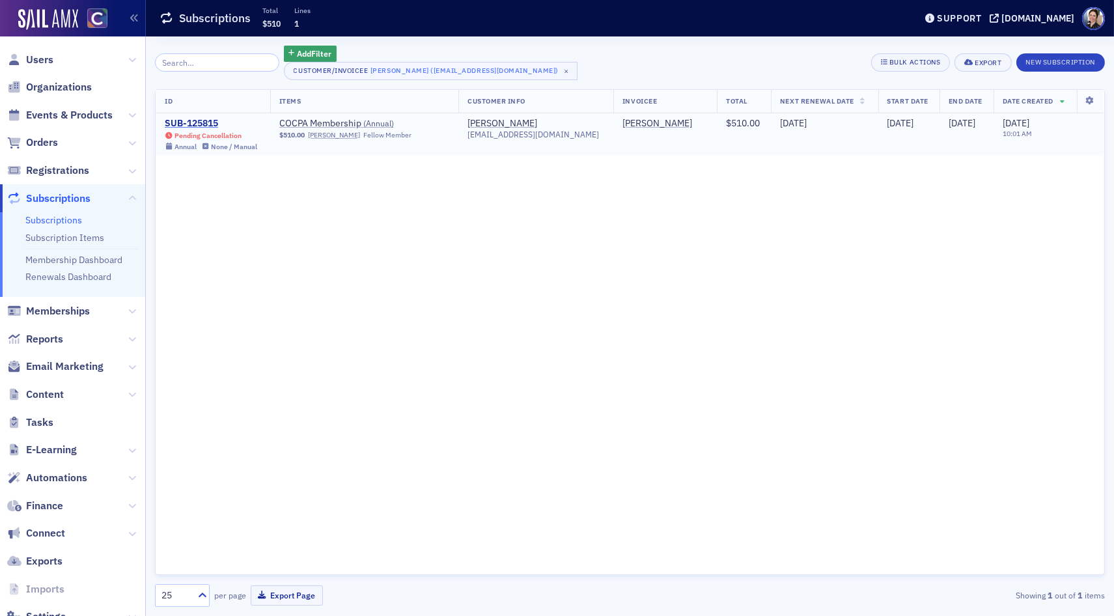
click at [205, 123] on div "SUB-125815" at bounding box center [211, 124] width 92 height 12
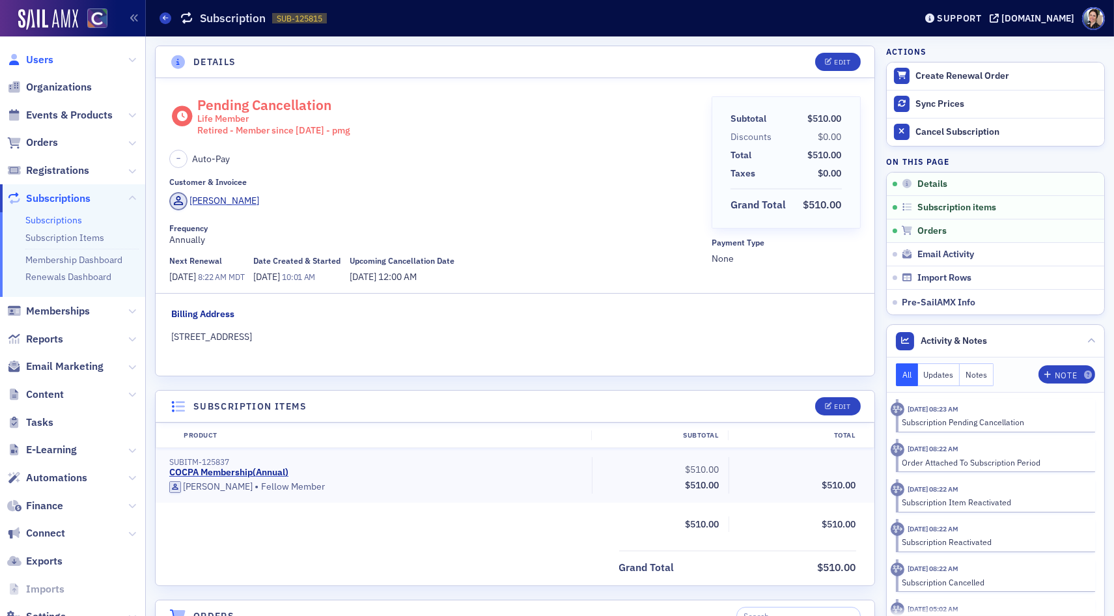
click at [40, 61] on span "Users" at bounding box center [39, 60] width 27 height 14
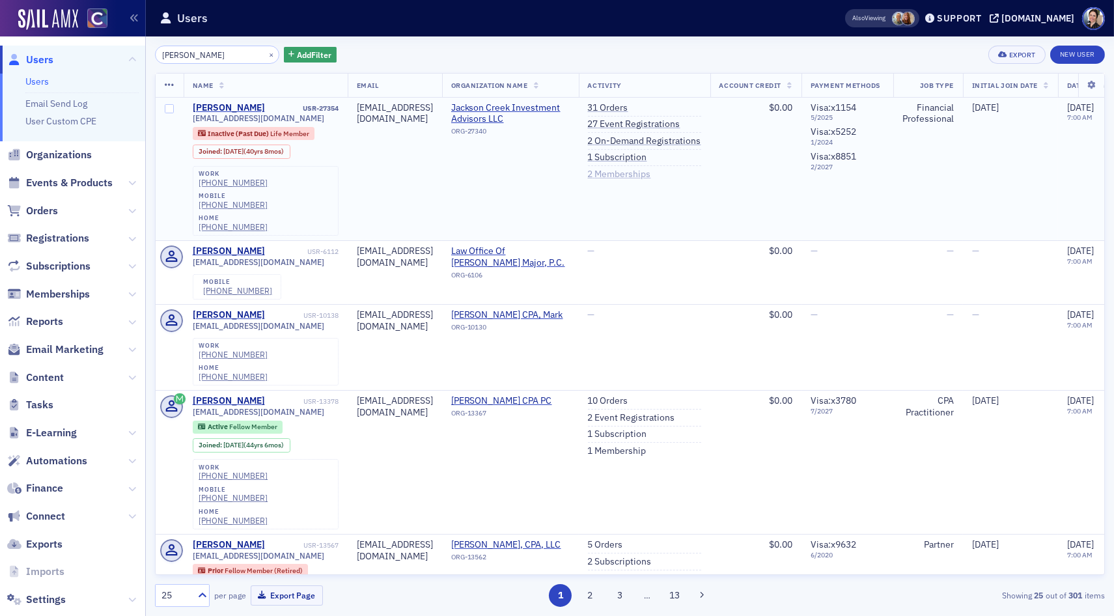
click at [651, 177] on link "2 Memberships" at bounding box center [619, 175] width 63 height 12
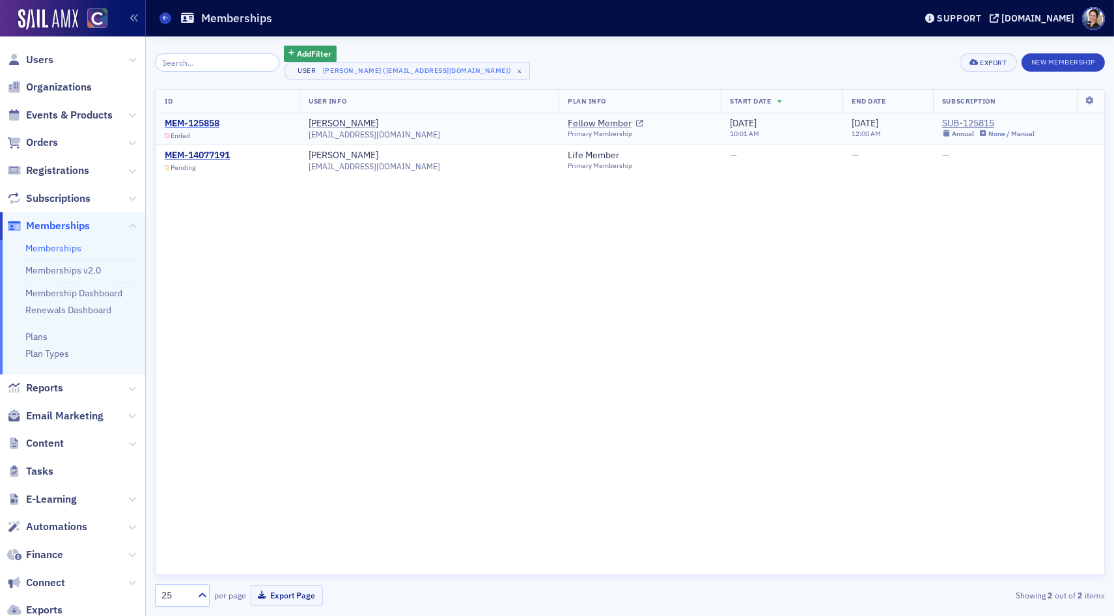
click at [209, 122] on div "MEM-125858" at bounding box center [192, 124] width 55 height 12
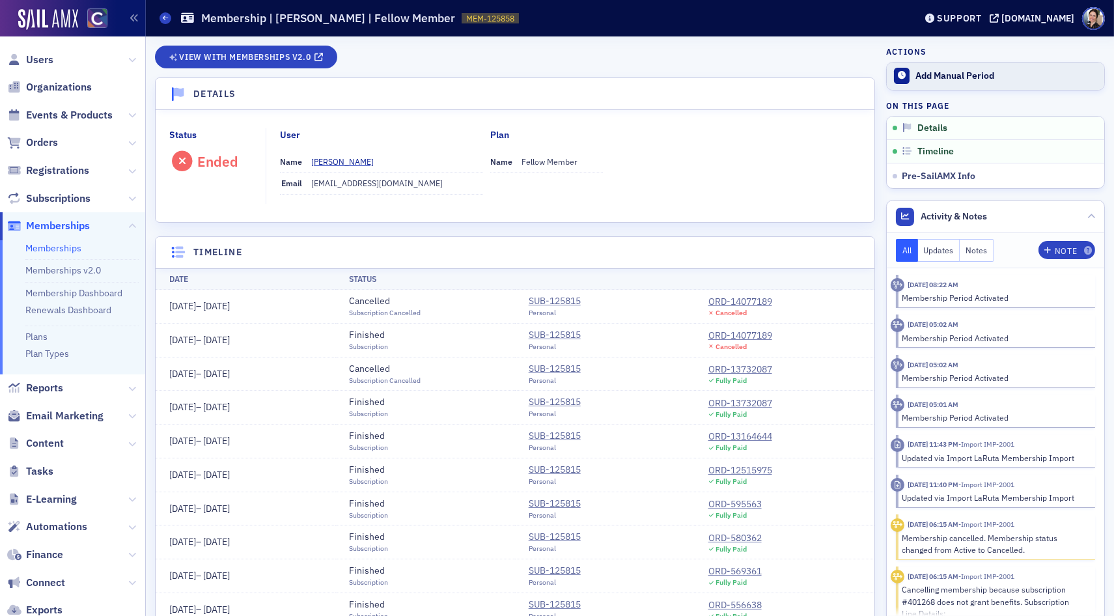
click at [962, 73] on div "Add Manual Period" at bounding box center [1006, 76] width 182 height 12
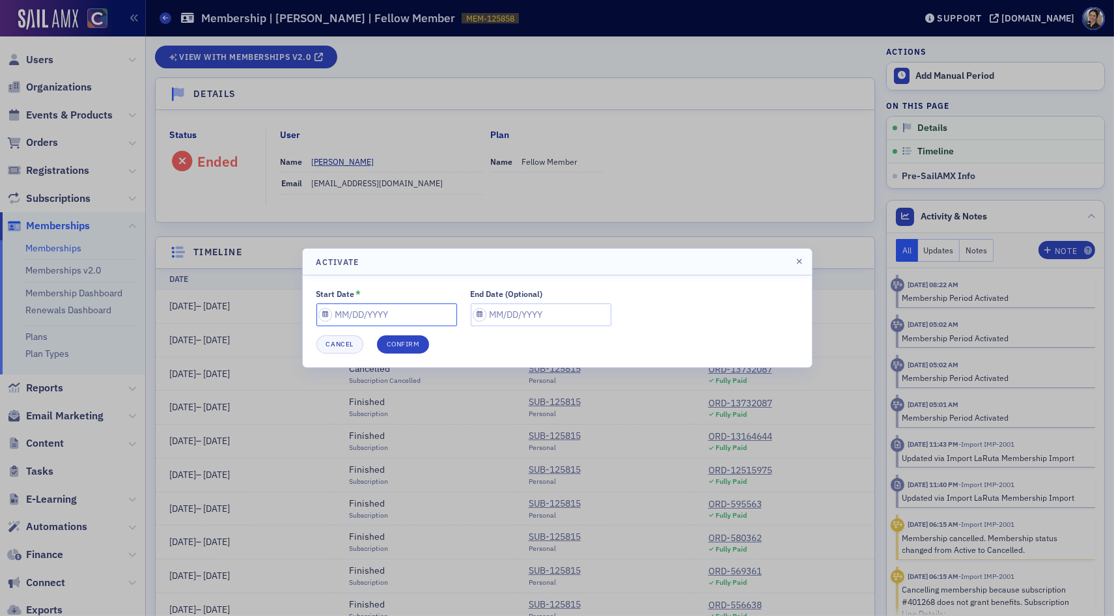
click at [412, 314] on input "Start Date *" at bounding box center [386, 314] width 141 height 23
select select "9"
select select "2025"
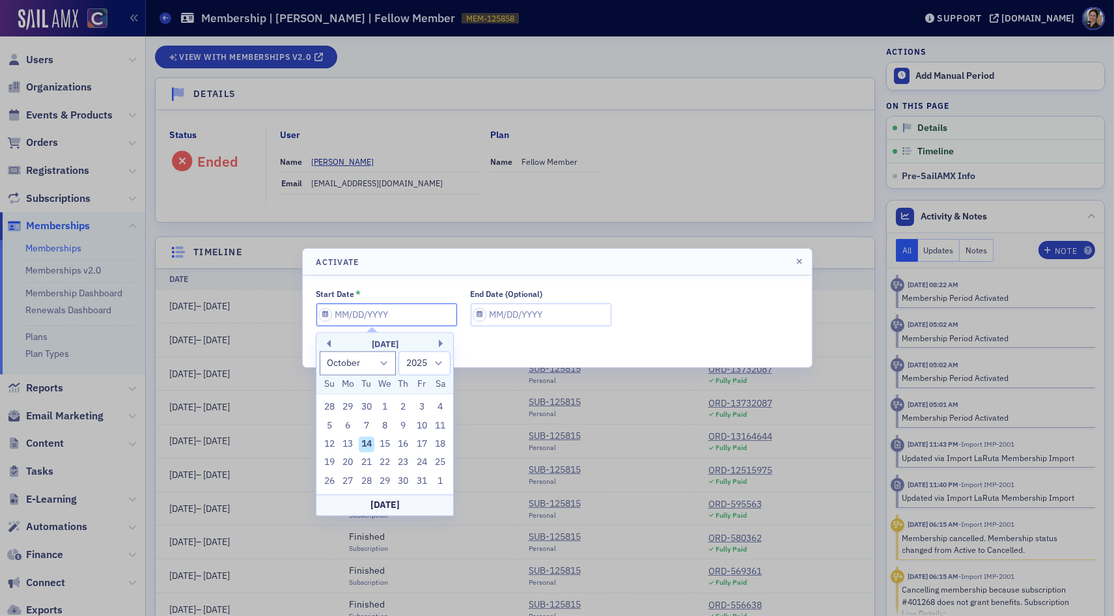
type input "0"
select select "0"
select select "2000"
type input "05"
select select "4"
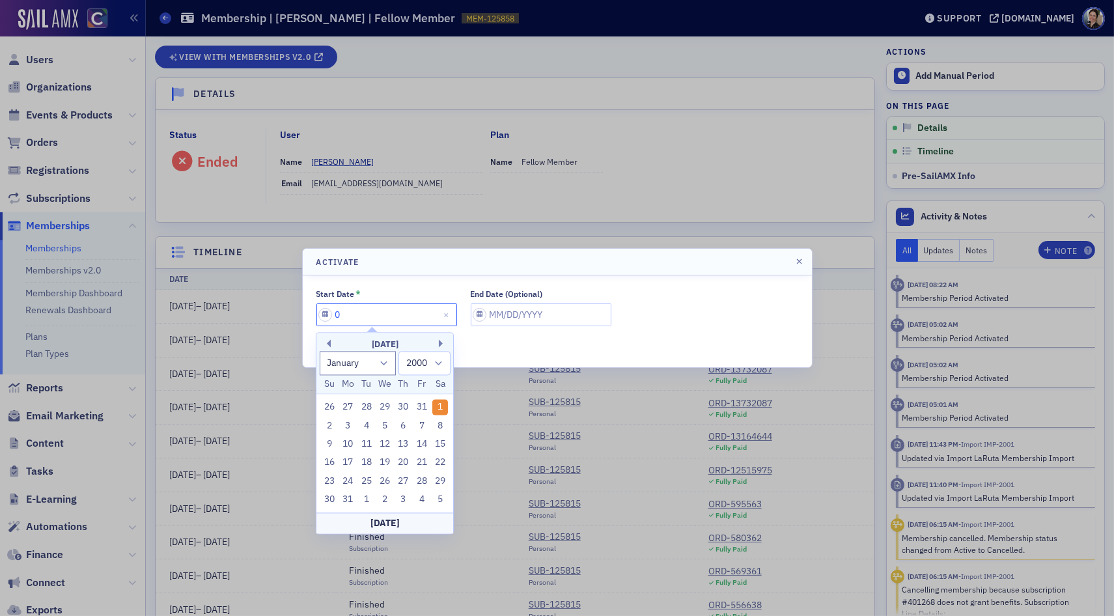
select select "2025"
type input "05/01/2"
select select "2002"
type input "[DATE]"
select select "2020"
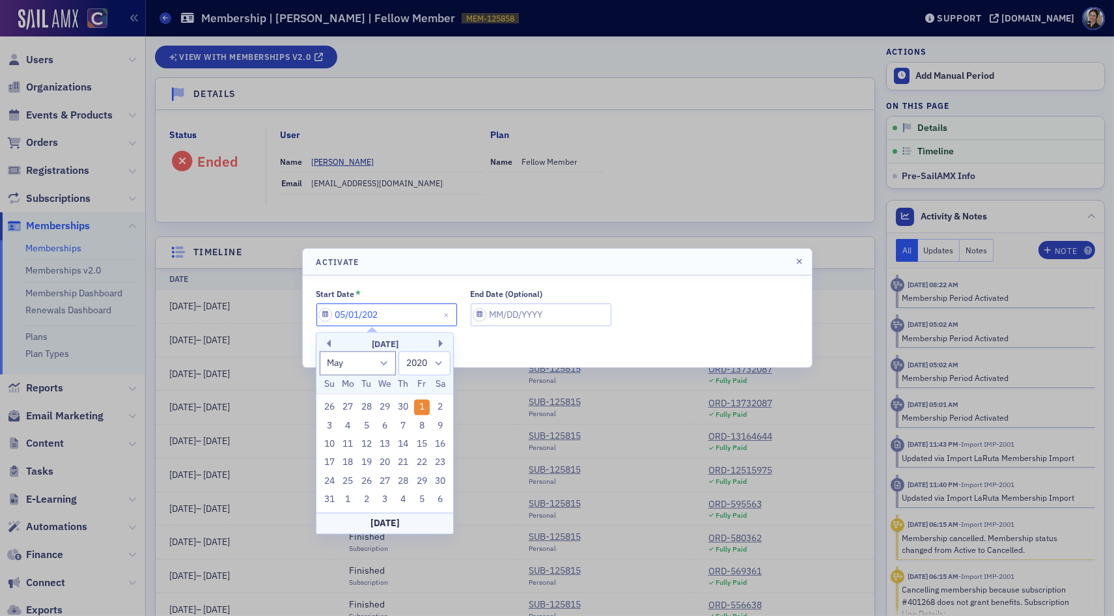
type input "[DATE]"
select select "2025"
type input "[DATE]"
select select "9"
select select "2025"
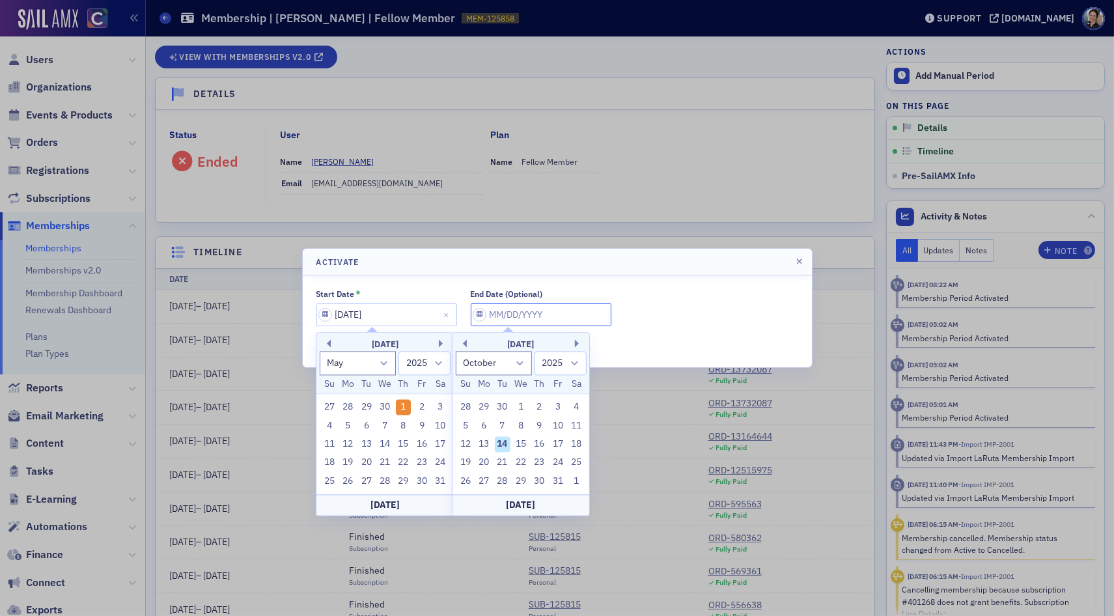
type input "0"
select select "0"
select select "2000"
type input "05"
select select "4"
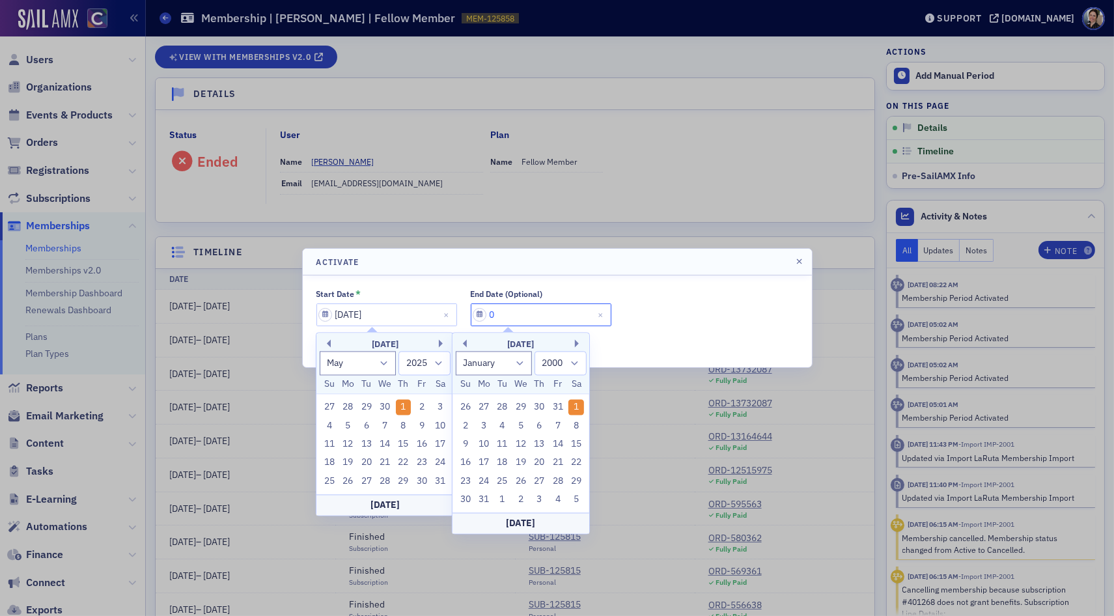
select select "2025"
type input "05/01/2"
select select "2002"
type input "[DATE]"
select select "2020"
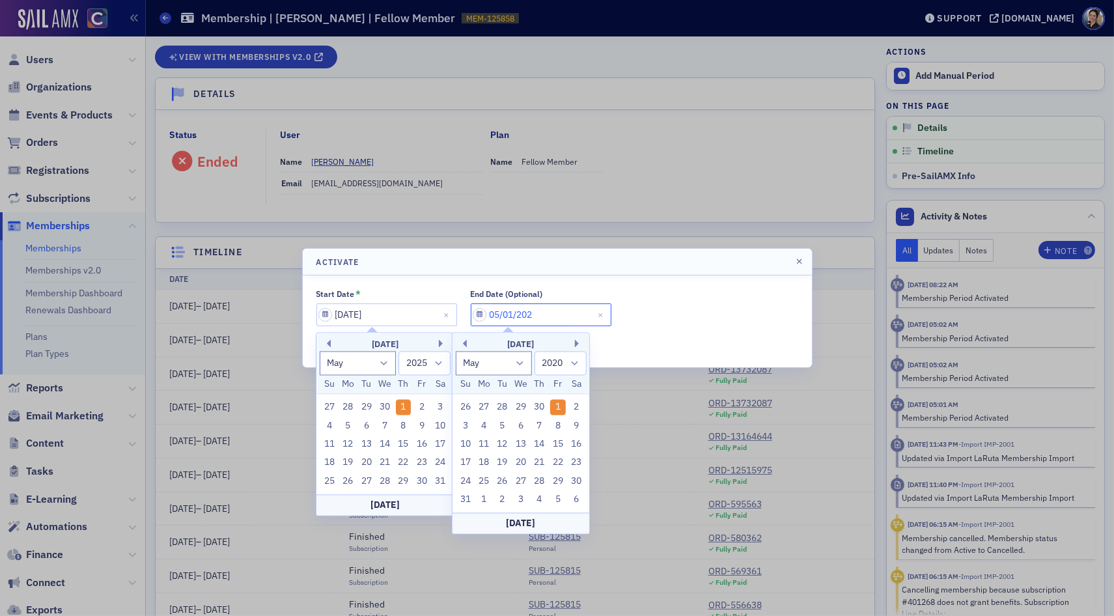
type input "[DATE]"
select select "2026"
type input "[DATE]"
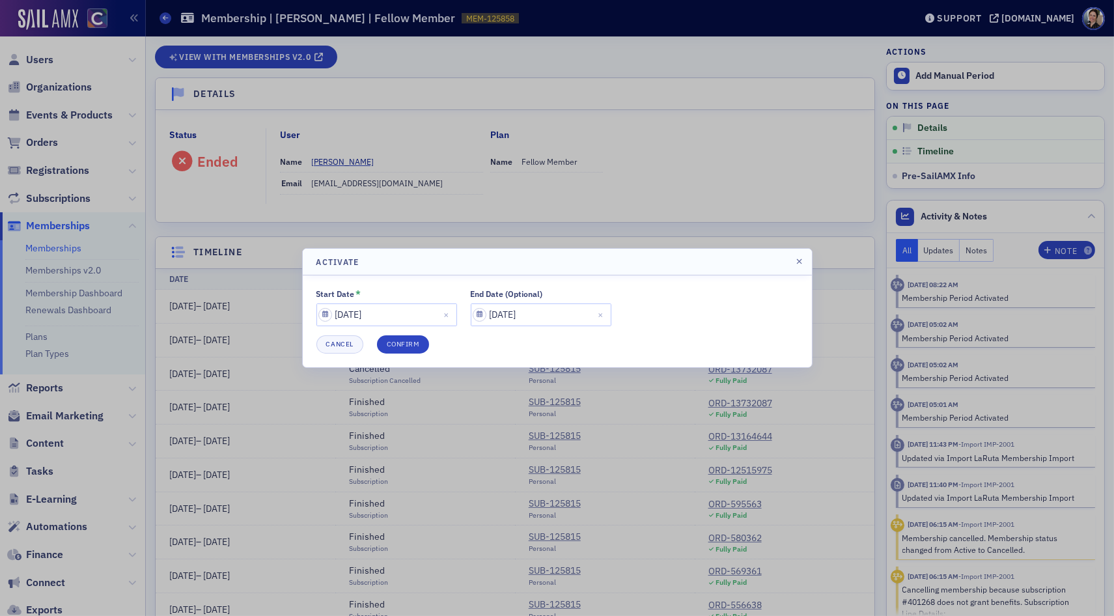
click at [628, 326] on div "Start Date * [DATE] End Date (Optional) [DATE] Cancel Confirm" at bounding box center [557, 321] width 482 height 64
click at [410, 348] on button "Confirm" at bounding box center [403, 344] width 53 height 18
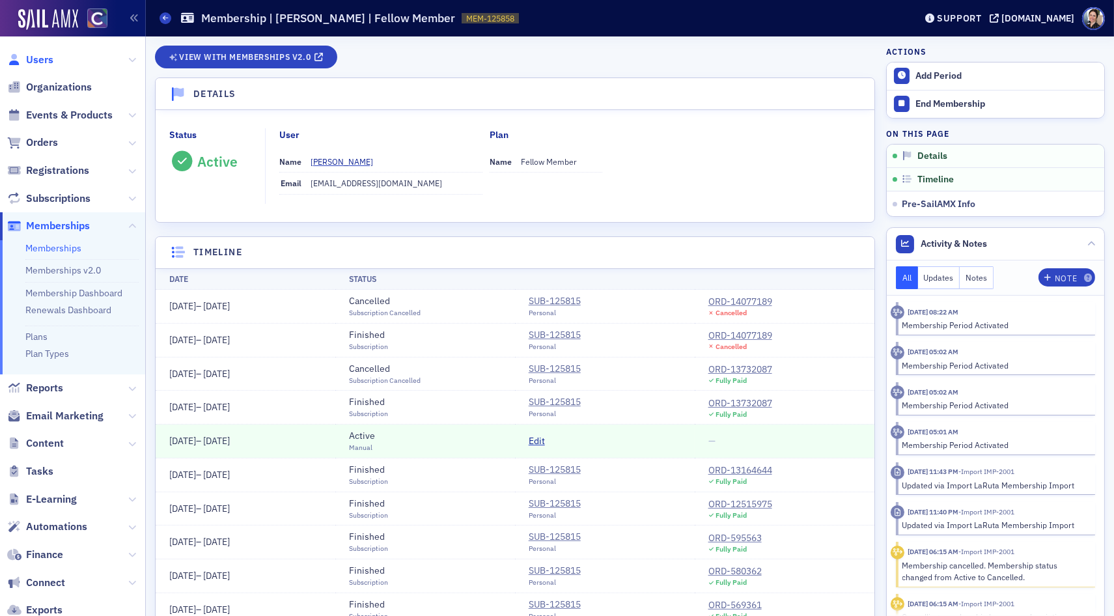
click at [42, 59] on span "Users" at bounding box center [39, 60] width 27 height 14
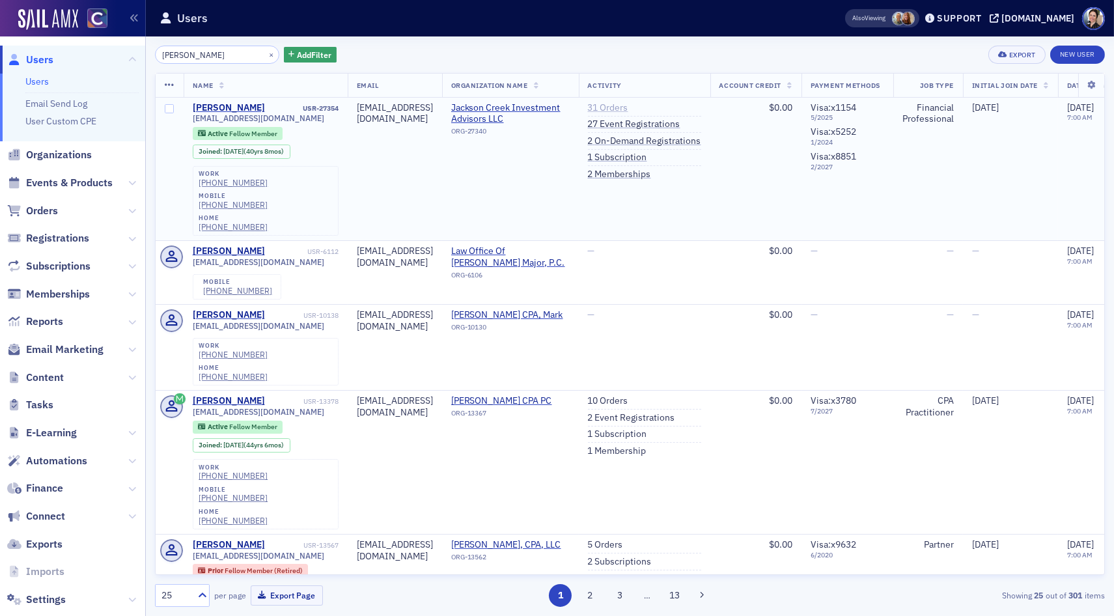
click at [628, 105] on link "31 Orders" at bounding box center [608, 108] width 40 height 12
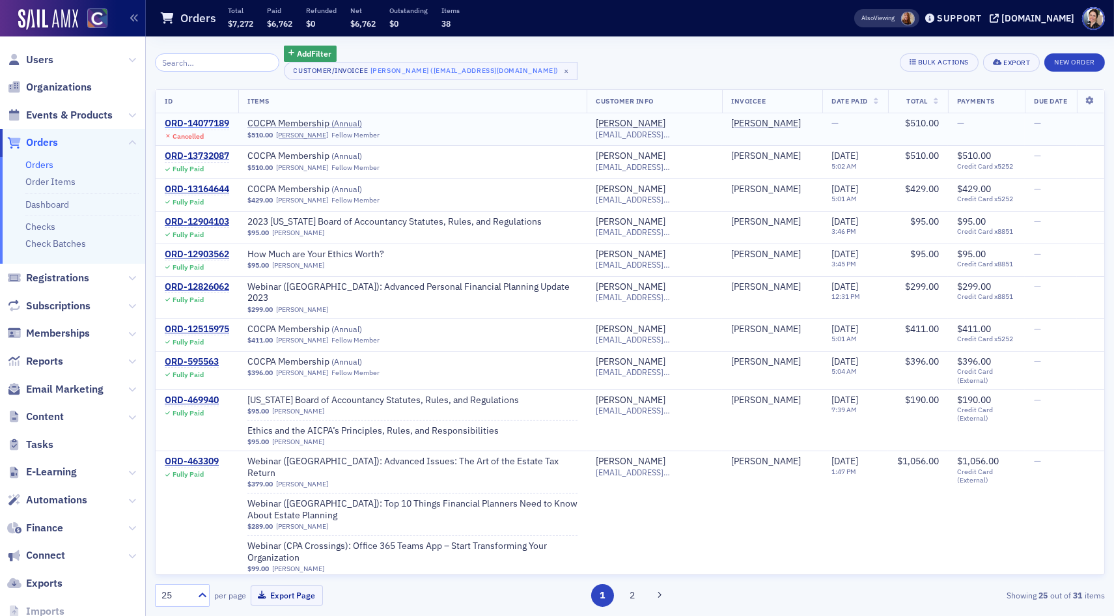
click at [205, 124] on div "ORD-14077189" at bounding box center [197, 124] width 64 height 12
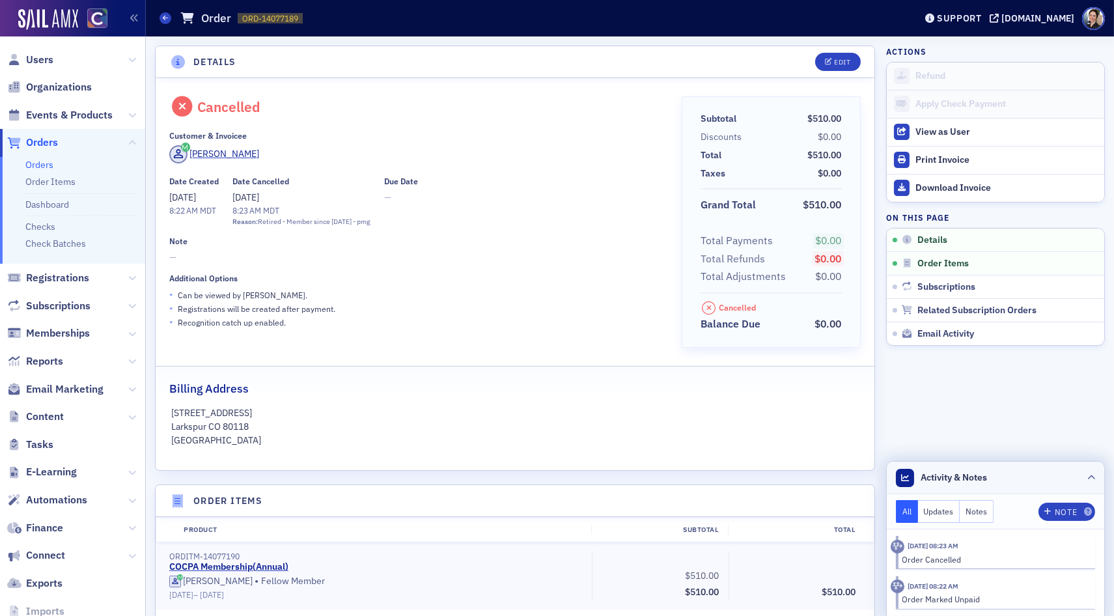
click at [949, 478] on span "Activity & Notes" at bounding box center [954, 478] width 66 height 14
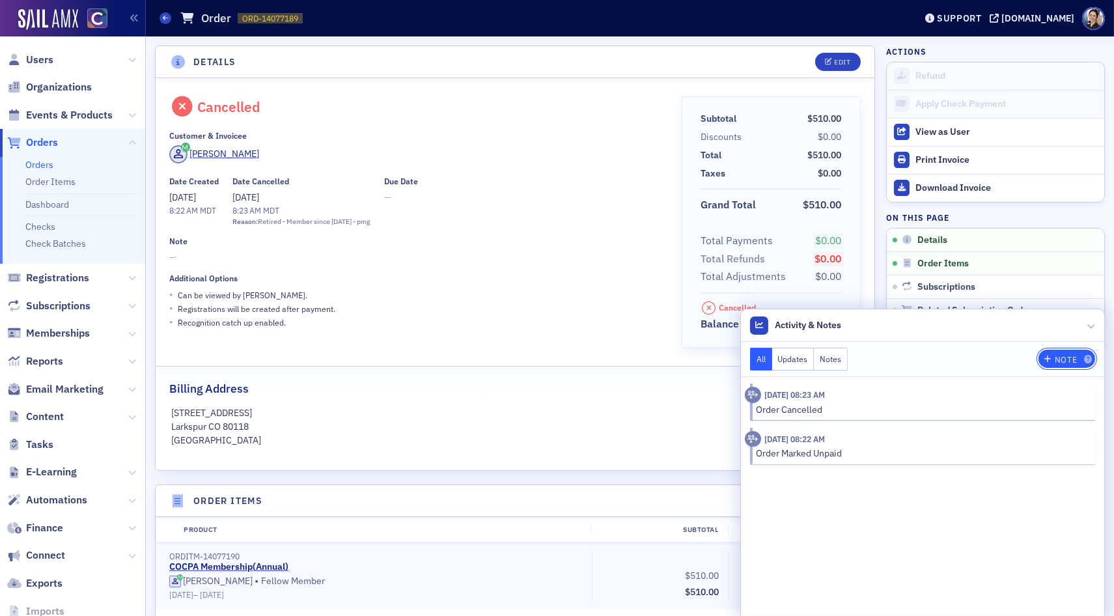
click at [1069, 359] on div "Note" at bounding box center [1066, 359] width 22 height 7
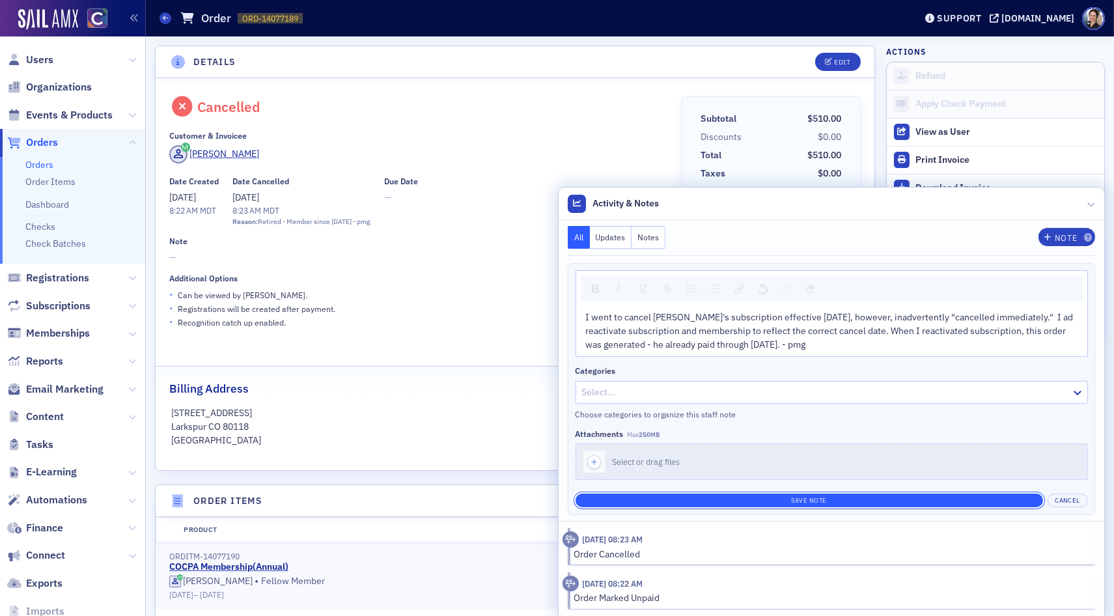
click at [826, 501] on button "Save Note" at bounding box center [809, 500] width 467 height 14
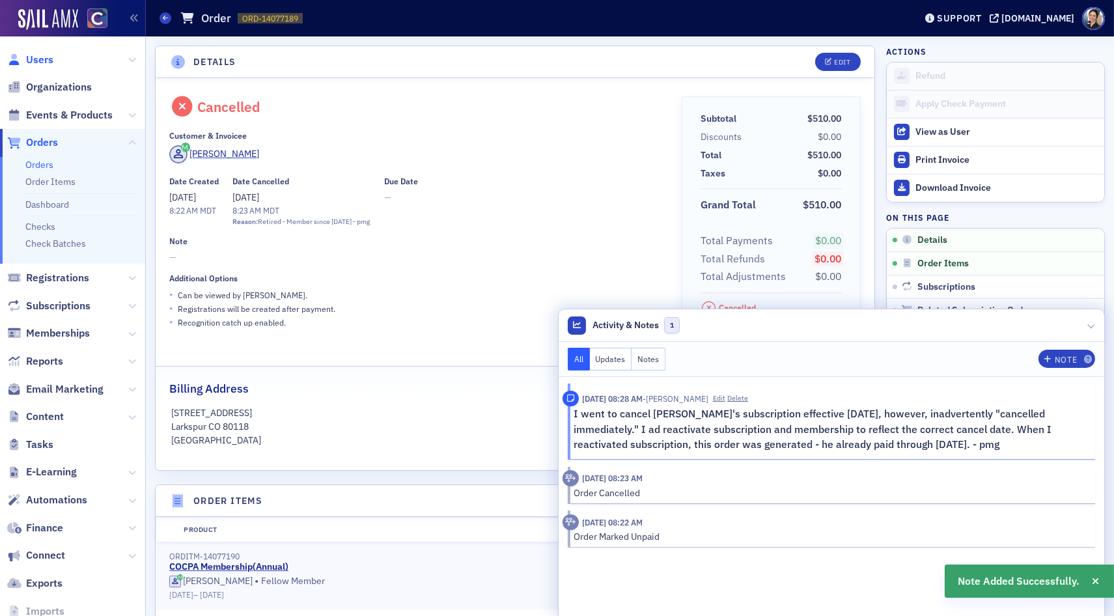
click at [47, 61] on span "Users" at bounding box center [39, 60] width 27 height 14
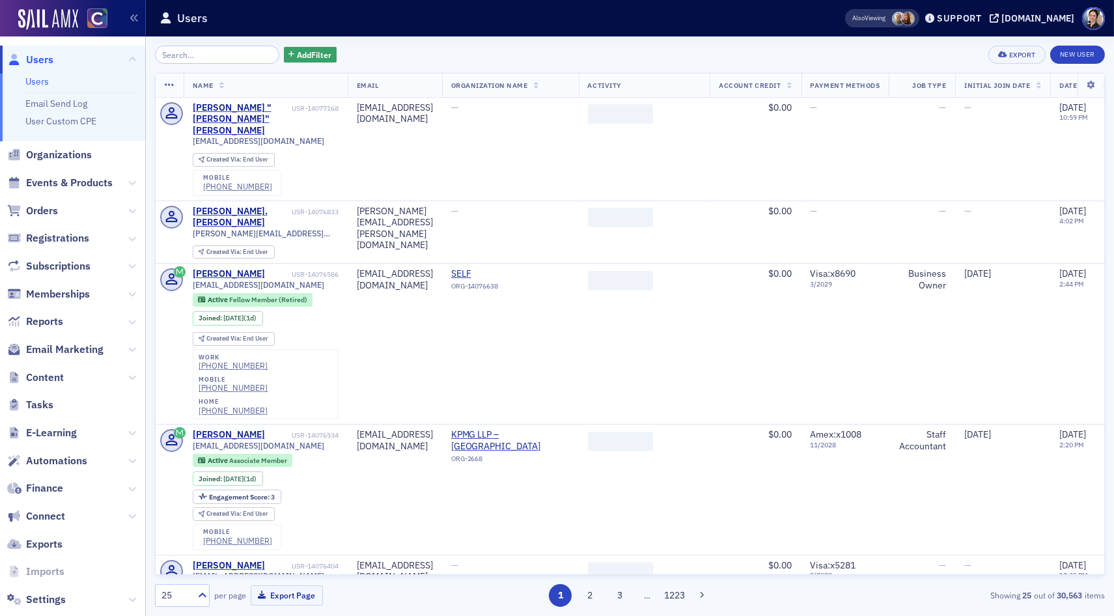
click at [189, 57] on input "search" at bounding box center [217, 55] width 124 height 18
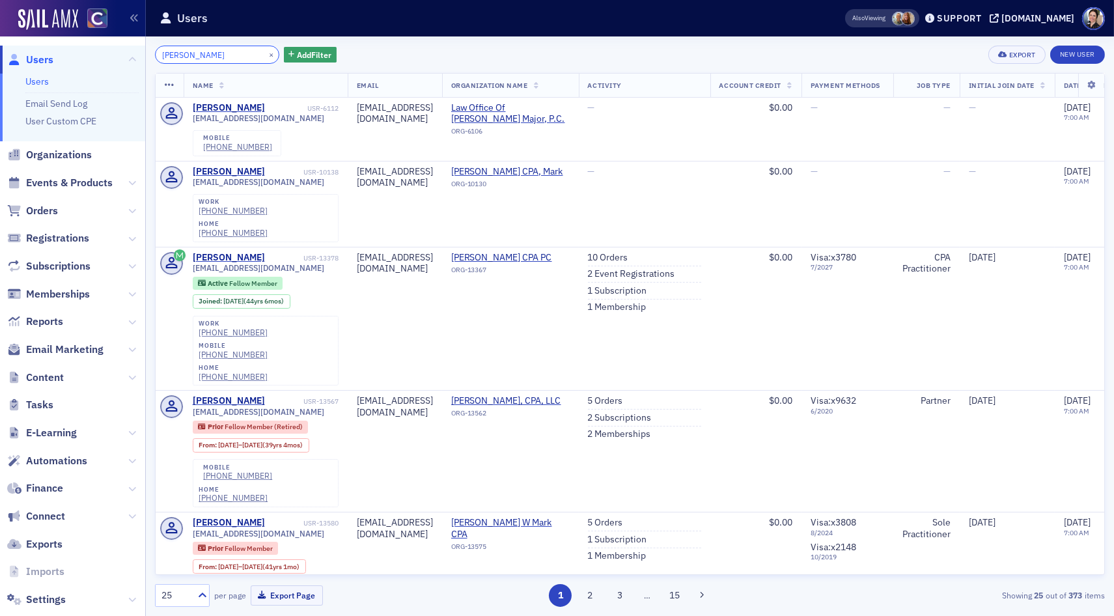
click at [217, 52] on input "Mark Jea" at bounding box center [217, 55] width 124 height 18
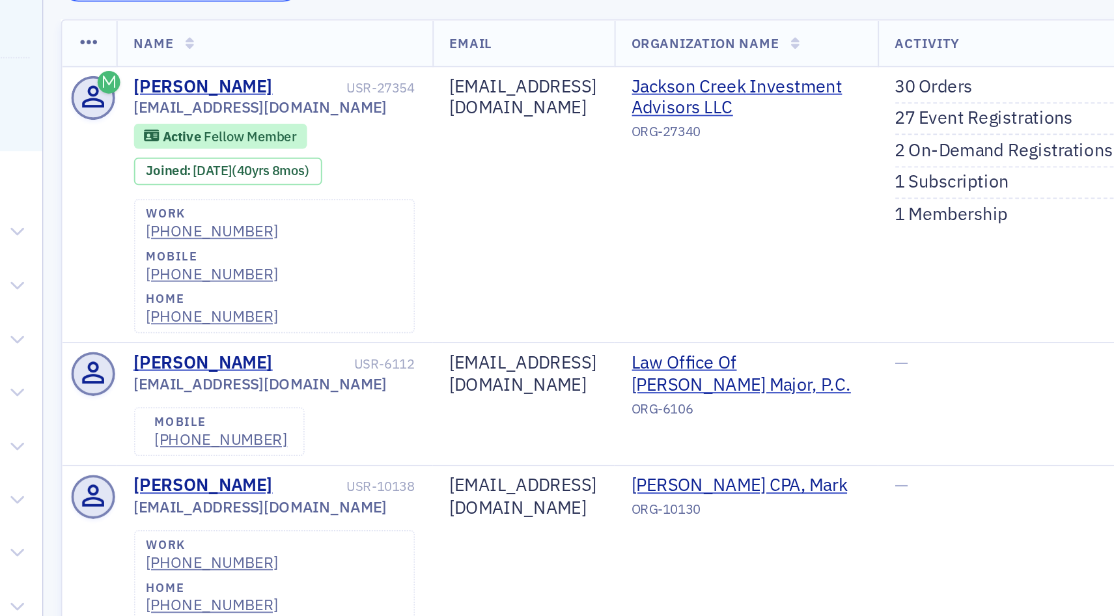
type input "Mark Jae"
